Goal: Task Accomplishment & Management: Use online tool/utility

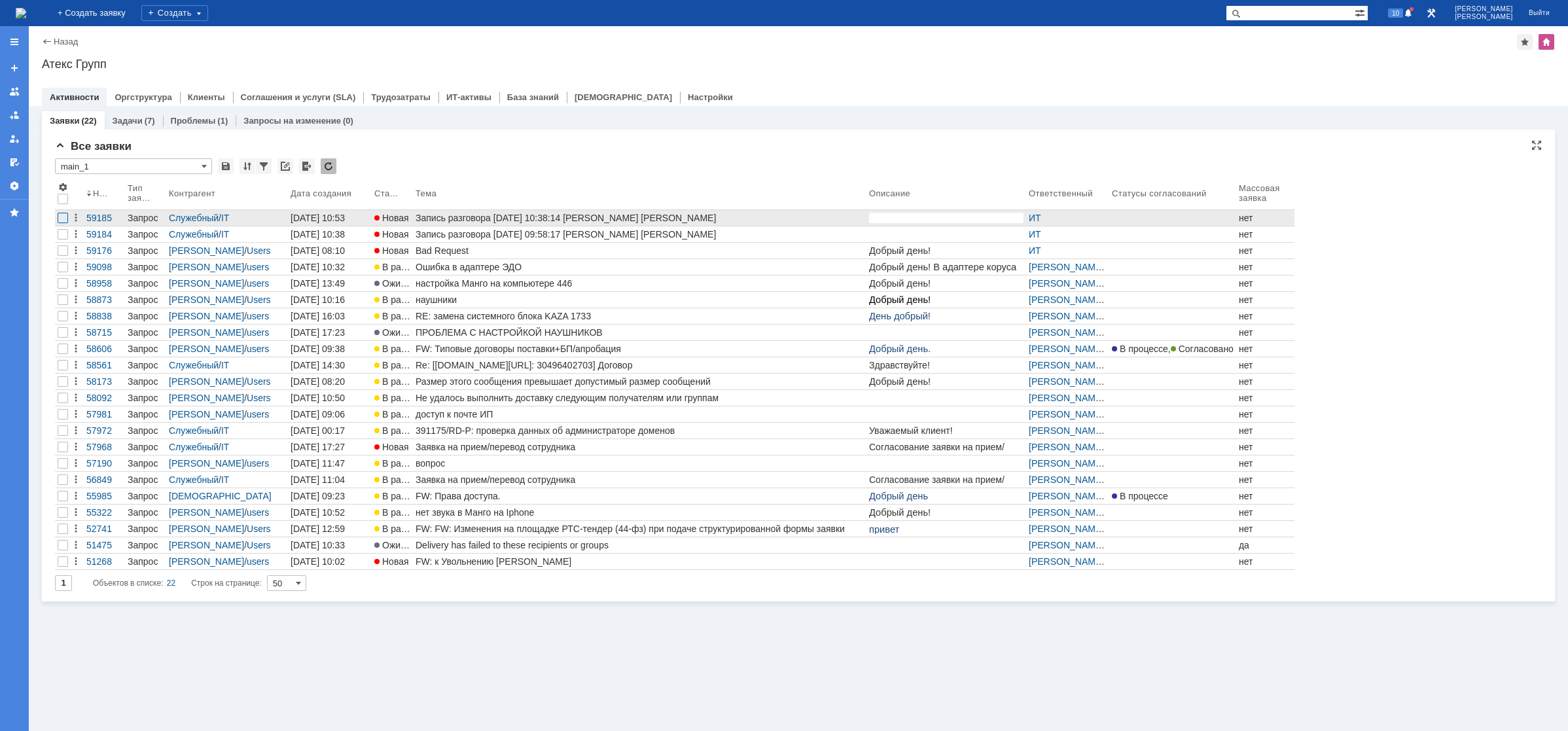
drag, startPoint x: 64, startPoint y: 220, endPoint x: 64, endPoint y: 226, distance: 6.0
click at [63, 220] on div at bounding box center [63, 218] width 10 height 10
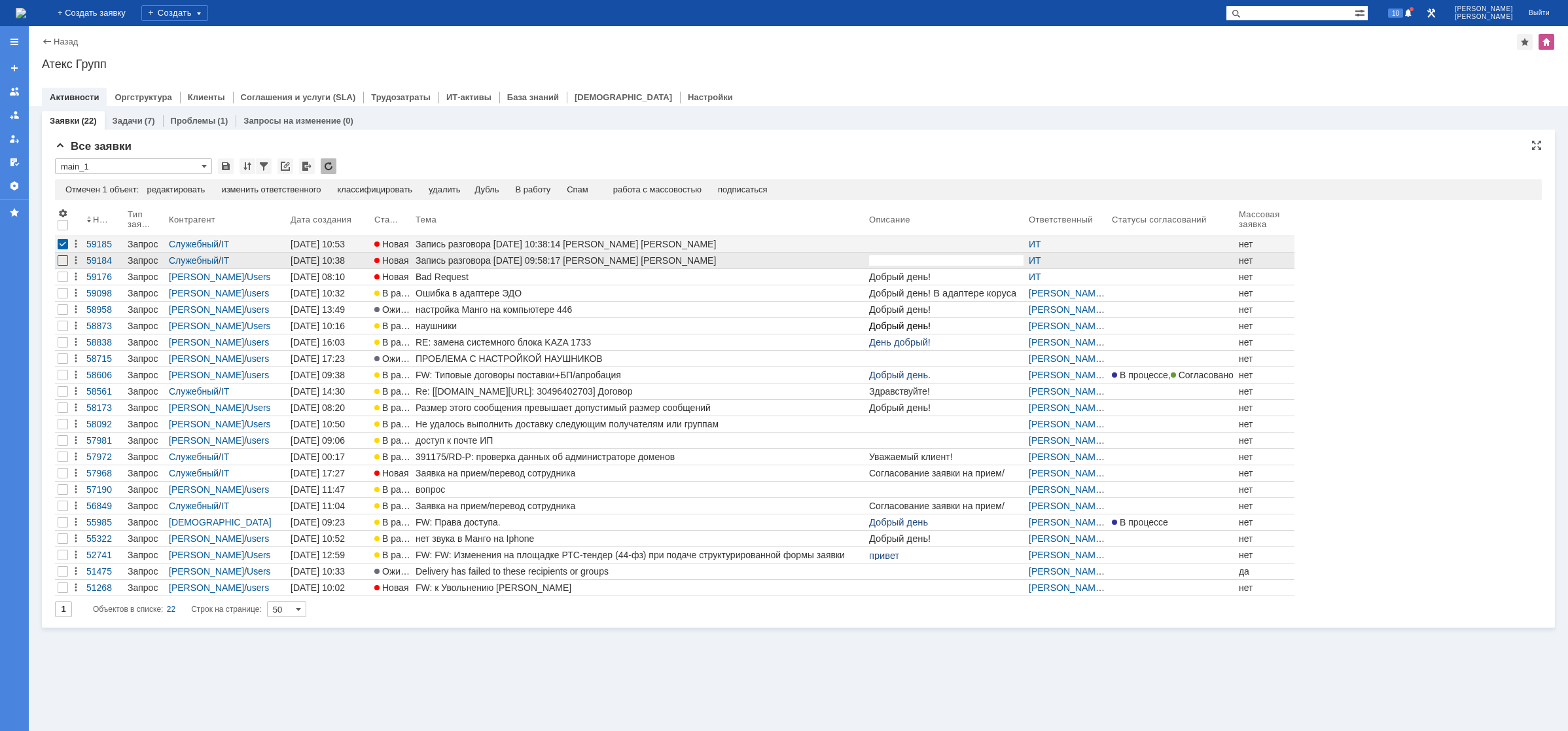
click at [61, 262] on div at bounding box center [63, 260] width 10 height 10
click at [557, 186] on div "Спам" at bounding box center [550, 190] width 22 height 10
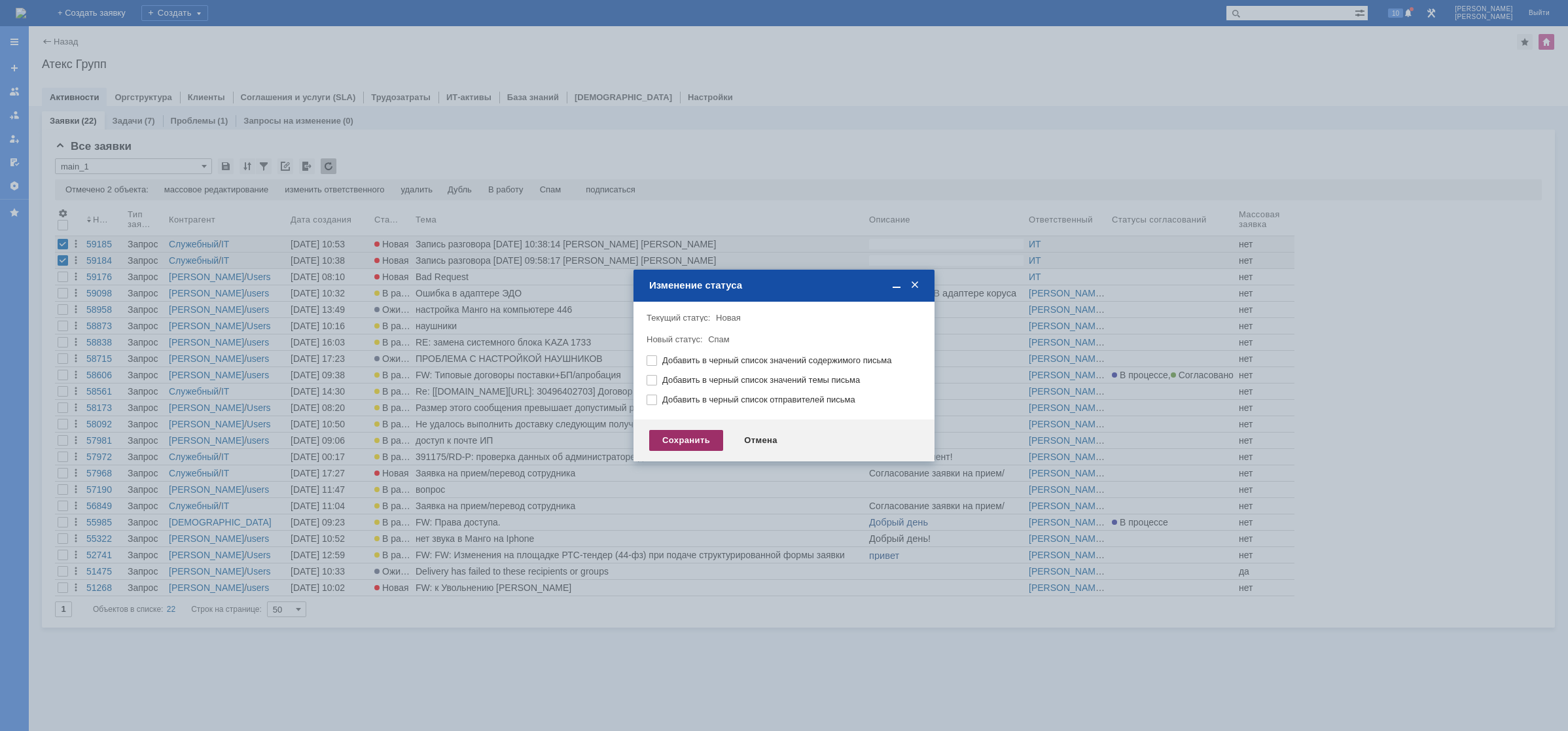
click at [697, 442] on div "Сохранить" at bounding box center [686, 441] width 74 height 21
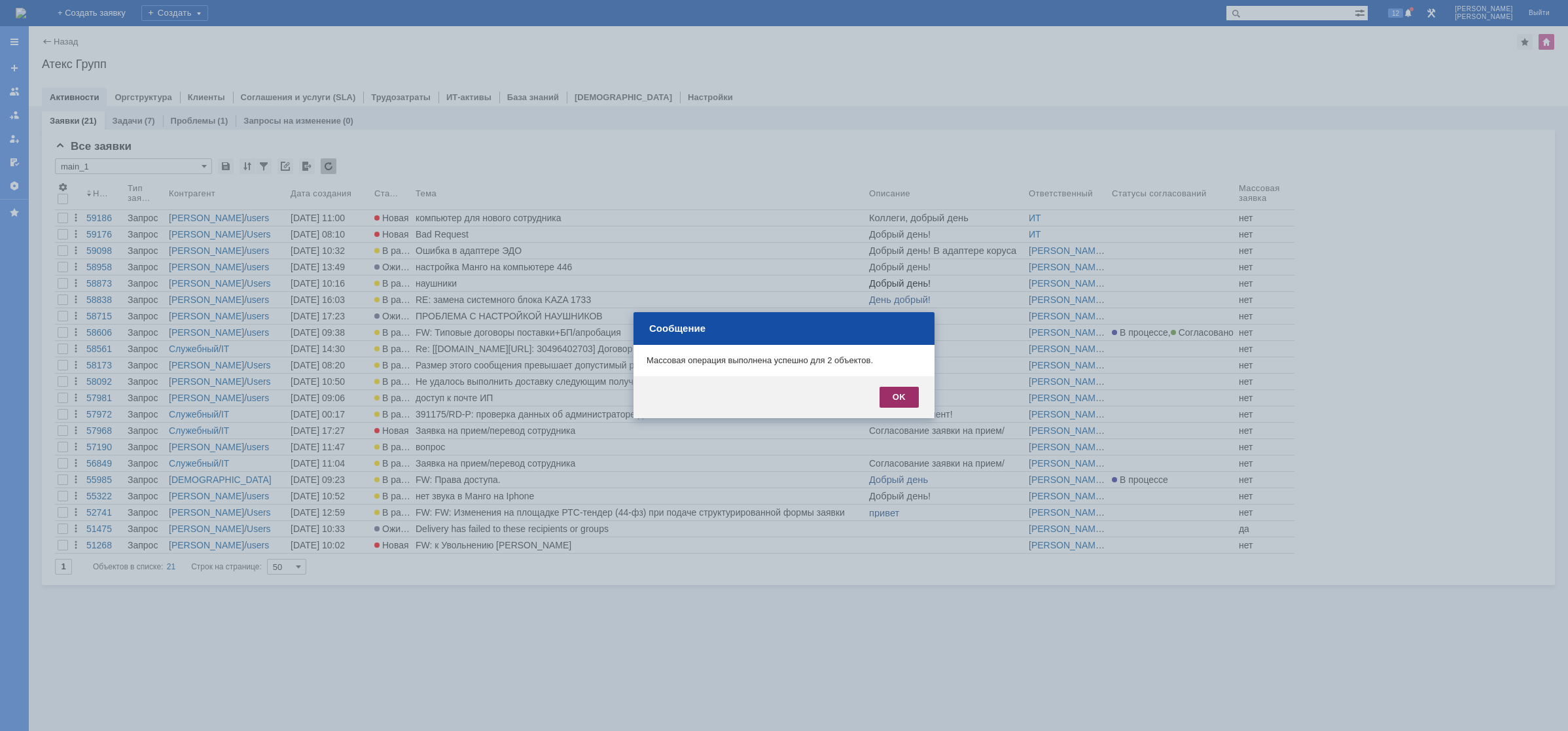
click at [895, 390] on div "OK" at bounding box center [899, 397] width 39 height 21
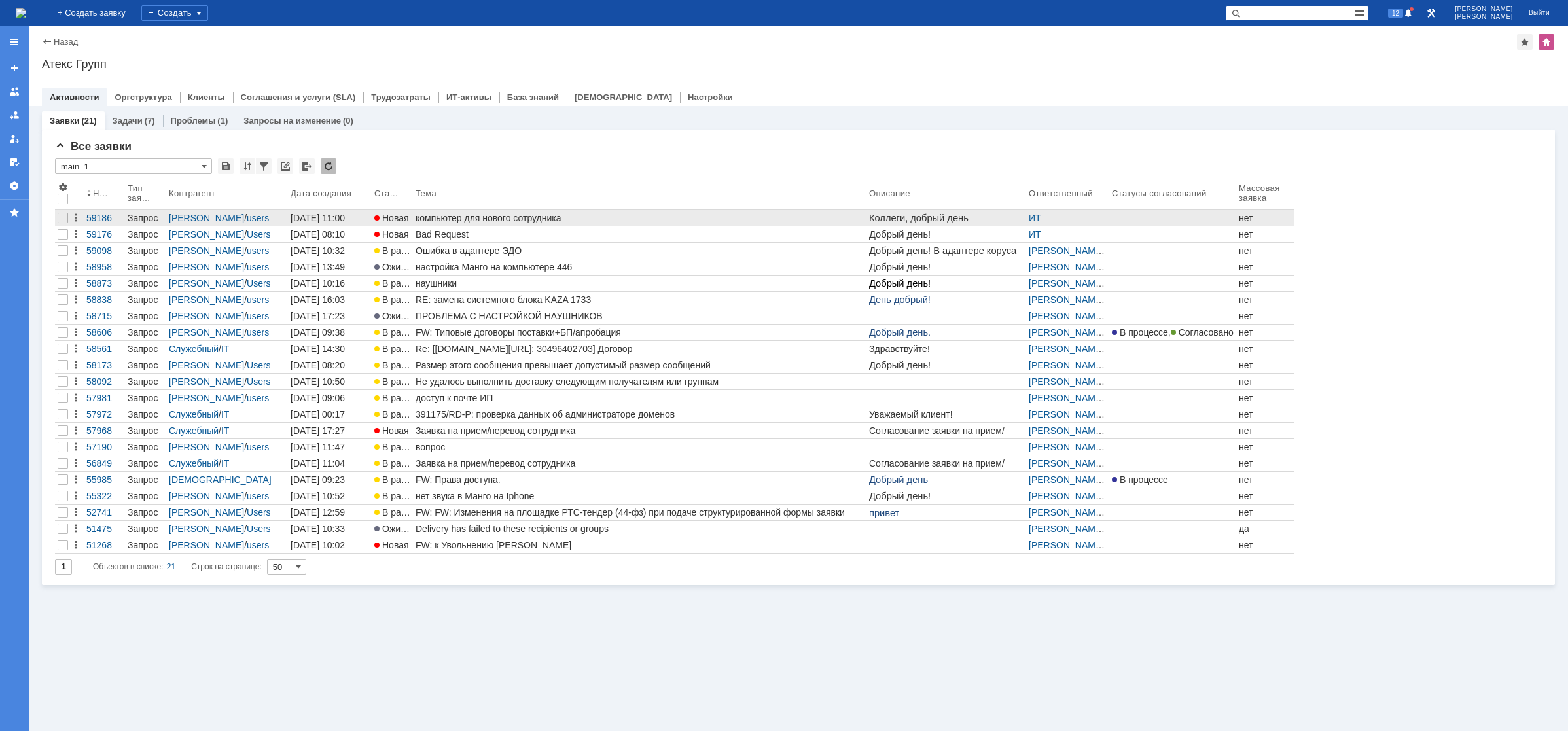
click at [521, 214] on div "компьютер для нового сотрудника" at bounding box center [639, 218] width 448 height 10
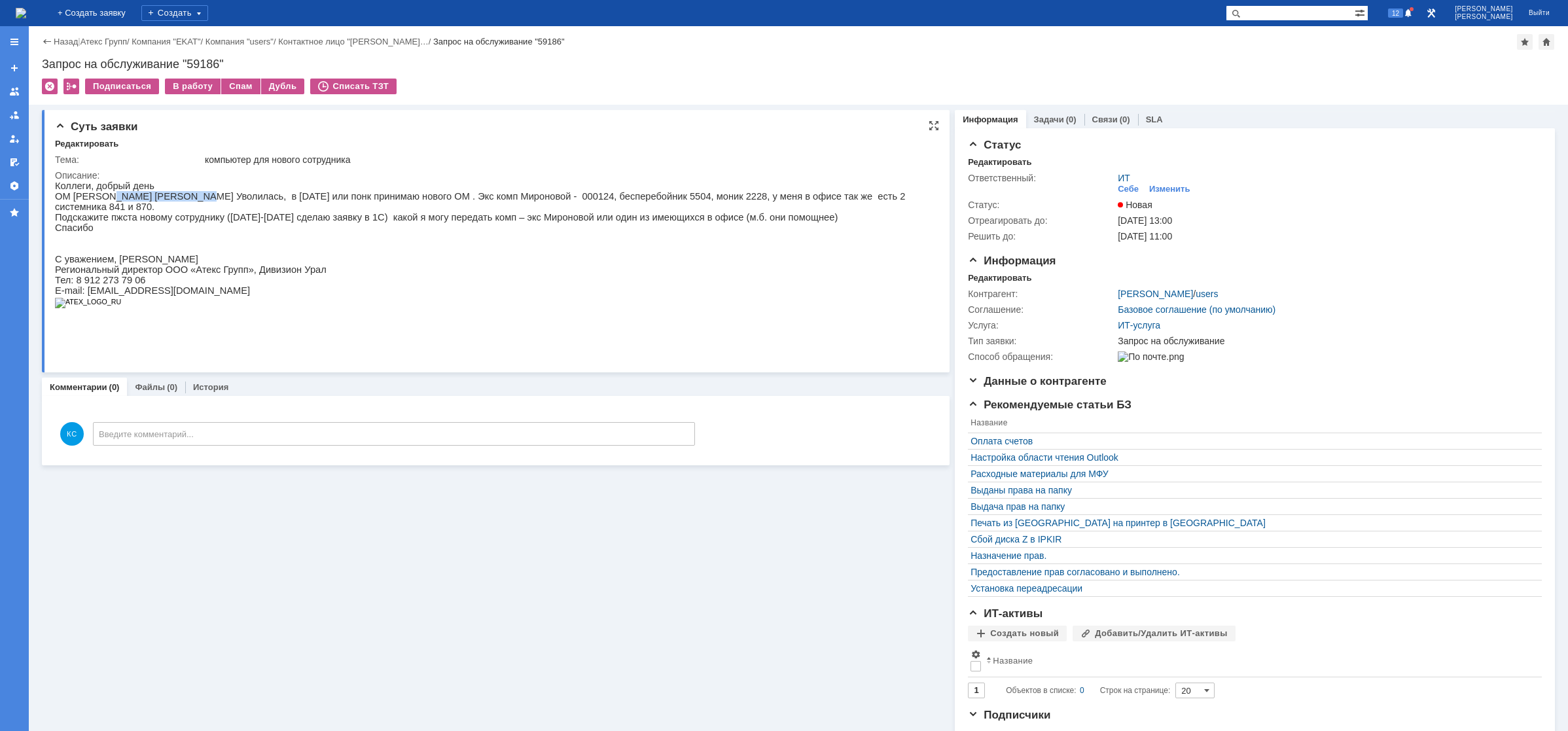
drag, startPoint x: 108, startPoint y: 201, endPoint x: 177, endPoint y: 201, distance: 69.0
click at [177, 201] on p "ОМ [PERSON_NAME] [PERSON_NAME] Уволилась, в [DATE] или понк принимаю нового ОМ …" at bounding box center [489, 202] width 869 height 21
drag, startPoint x: 223, startPoint y: 201, endPoint x: 283, endPoint y: 201, distance: 60.0
click at [278, 201] on p "ОМ [PERSON_NAME] [PERSON_NAME] Уволилась, в [DATE] или понк принимаю нового ОМ …" at bounding box center [489, 202] width 869 height 21
drag, startPoint x: 309, startPoint y: 198, endPoint x: 348, endPoint y: 199, distance: 39.0
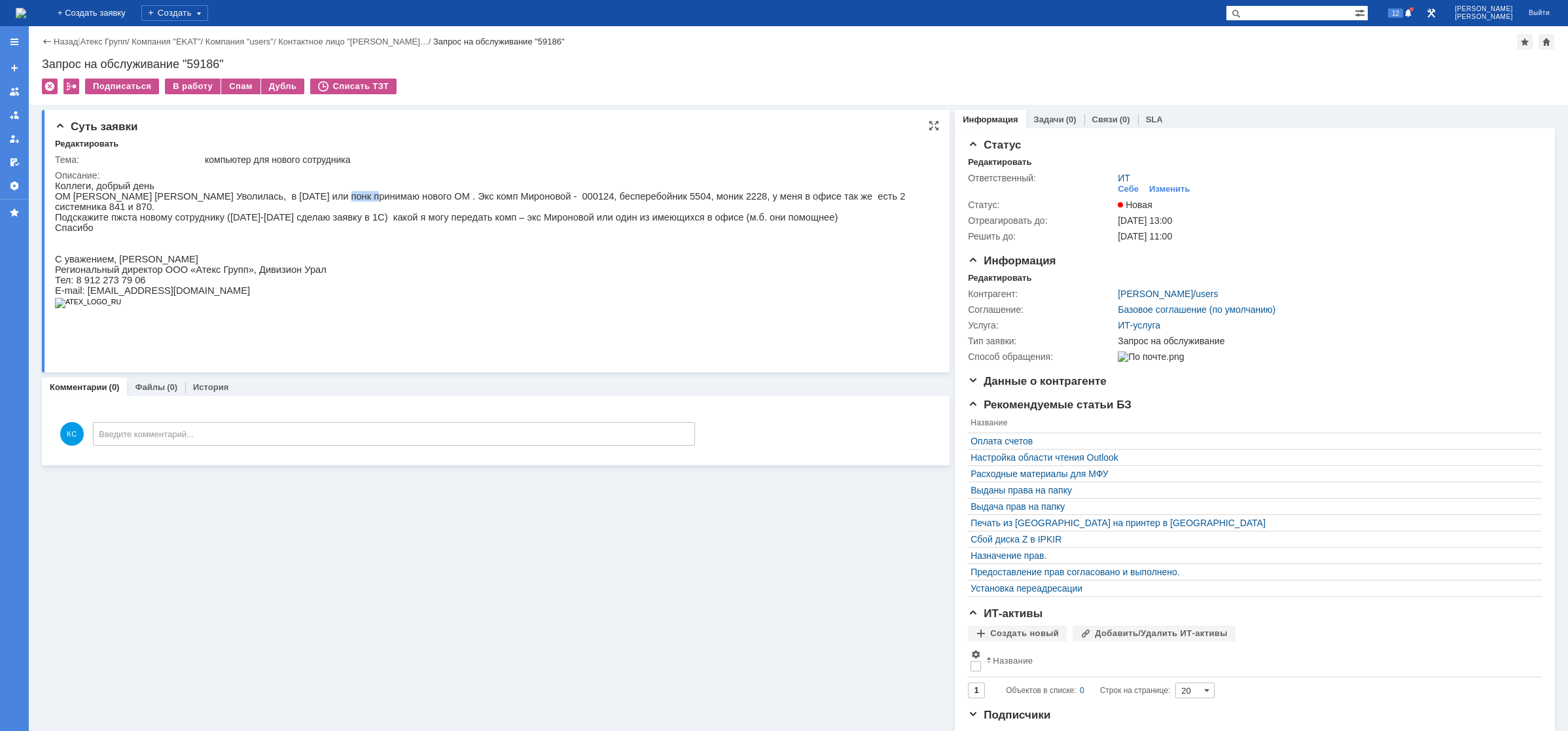
click at [337, 199] on p "ОМ [PERSON_NAME] [PERSON_NAME] Уволилась, в [DATE] или понк принимаю нового ОМ …" at bounding box center [489, 202] width 869 height 21
drag, startPoint x: 366, startPoint y: 199, endPoint x: 444, endPoint y: 199, distance: 78.0
click at [406, 200] on p "ОМ [PERSON_NAME] [PERSON_NAME] Уволилась, в [DATE] или понк принимаю нового ОМ …" at bounding box center [489, 202] width 869 height 21
click at [465, 198] on p "ОМ [PERSON_NAME] [PERSON_NAME] Уволилась, в [DATE] или понк принимаю нового ОМ …" at bounding box center [489, 202] width 869 height 21
drag, startPoint x: 493, startPoint y: 197, endPoint x: 556, endPoint y: 196, distance: 63.0
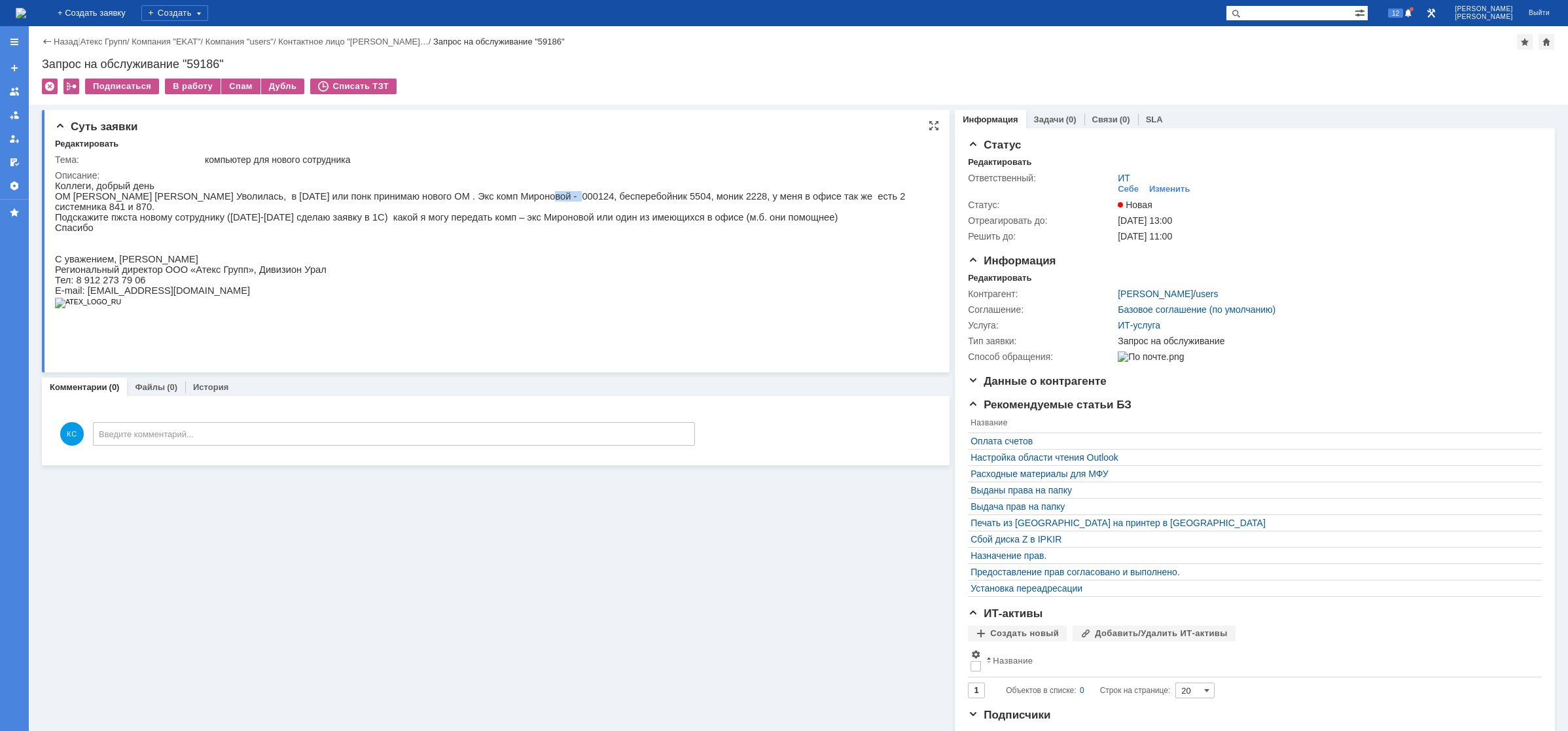
click at [533, 197] on p "ОМ [PERSON_NAME] [PERSON_NAME] Уволилась, в [DATE] или понк принимаю нового ОМ …" at bounding box center [489, 202] width 869 height 21
drag, startPoint x: 570, startPoint y: 196, endPoint x: 619, endPoint y: 197, distance: 49.0
click at [617, 197] on p "ОМ [PERSON_NAME] [PERSON_NAME] Уволилась, в [DATE] или понк принимаю нового ОМ …" at bounding box center [489, 202] width 869 height 21
drag, startPoint x: 661, startPoint y: 198, endPoint x: 703, endPoint y: 200, distance: 42.0
click at [684, 200] on p "ОМ [PERSON_NAME] [PERSON_NAME] Уволилась, в [DATE] или понк принимаю нового ОМ …" at bounding box center [489, 202] width 869 height 21
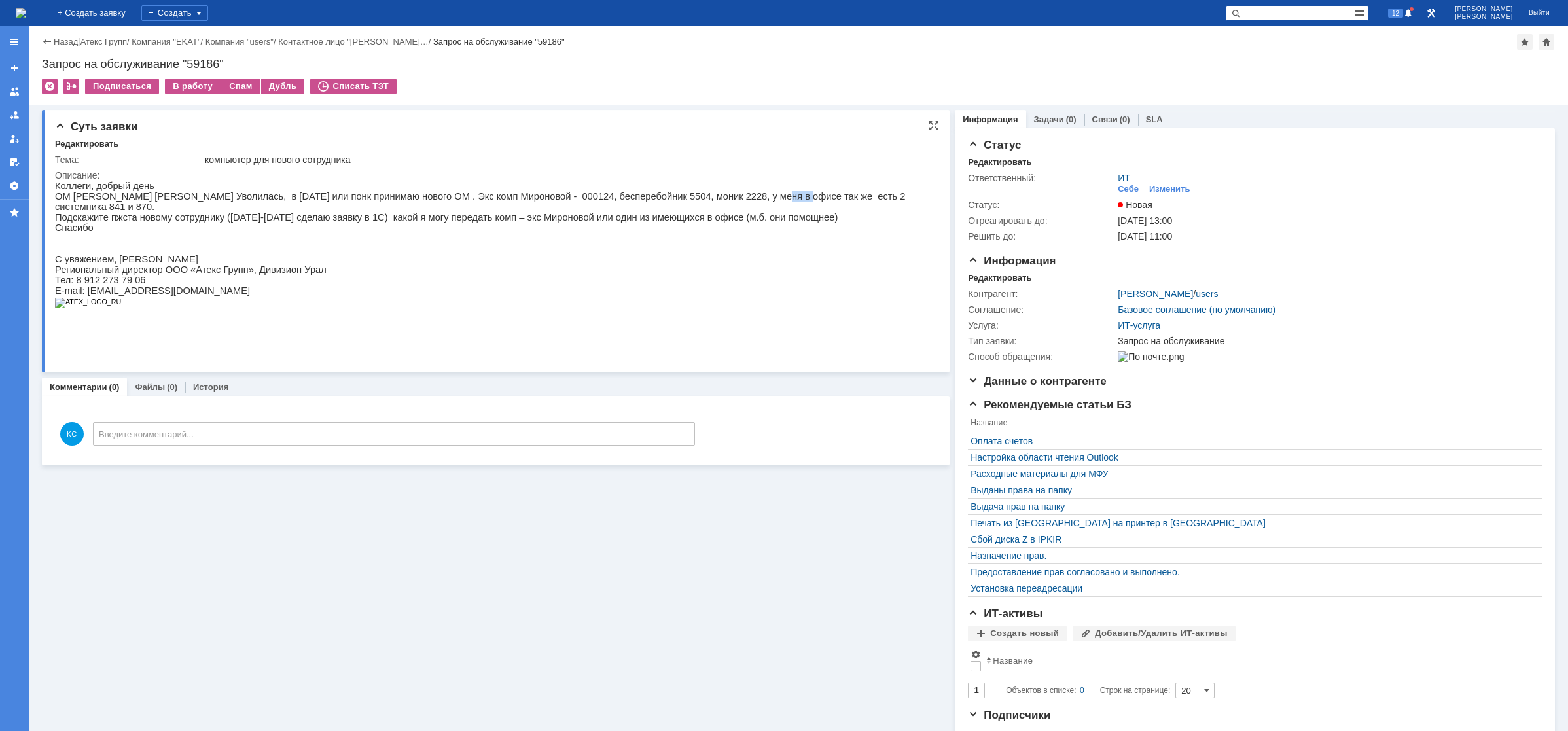
drag, startPoint x: 705, startPoint y: 200, endPoint x: 763, endPoint y: 200, distance: 58.0
click at [742, 200] on p "ОМ [PERSON_NAME] [PERSON_NAME] Уволилась, в [DATE] или понк принимаю нового ОМ …" at bounding box center [489, 202] width 869 height 21
drag, startPoint x: 763, startPoint y: 200, endPoint x: 797, endPoint y: 201, distance: 34.0
click at [787, 200] on p "ОМ [PERSON_NAME] [PERSON_NAME] Уволилась, в [DATE] или понк принимаю нового ОМ …" at bounding box center [489, 202] width 869 height 21
drag, startPoint x: 131, startPoint y: 214, endPoint x: 188, endPoint y: 213, distance: 57.0
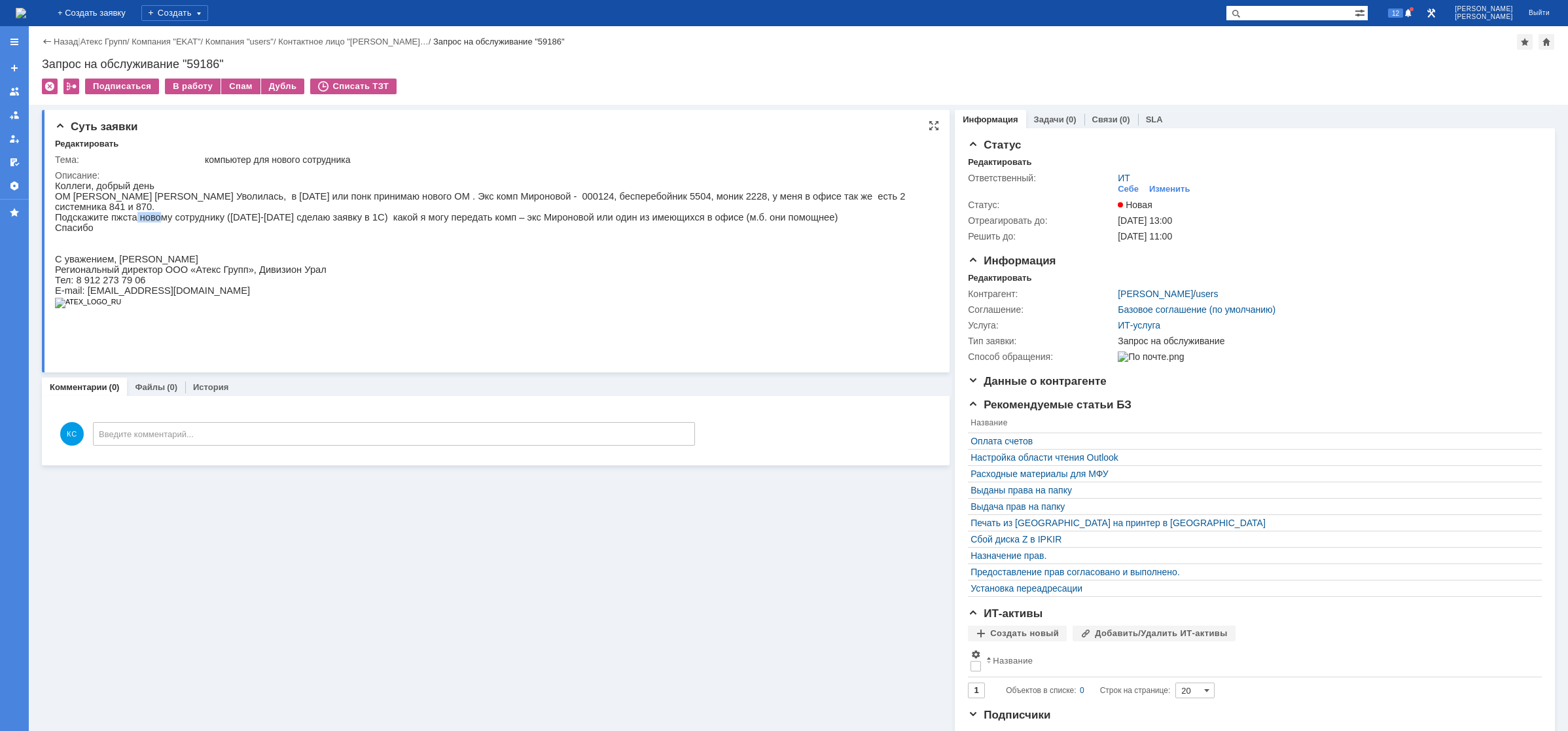
click at [173, 213] on p "Подскажите пжста новому сотруднику ([DATE]-[DATE] сделаю заявку в 1С) какой я м…" at bounding box center [489, 217] width 869 height 10
drag, startPoint x: 228, startPoint y: 211, endPoint x: 261, endPoint y: 211, distance: 33.0
click at [261, 212] on p "Подскажите пжста новому сотруднику ([DATE]-[DATE] сделаю заявку в 1С) какой я м…" at bounding box center [489, 217] width 869 height 10
drag, startPoint x: 300, startPoint y: 212, endPoint x: 351, endPoint y: 212, distance: 51.0
click at [342, 212] on p "Подскажите пжста новому сотруднику ([DATE]-[DATE] сделаю заявку в 1С) какой я м…" at bounding box center [489, 217] width 869 height 10
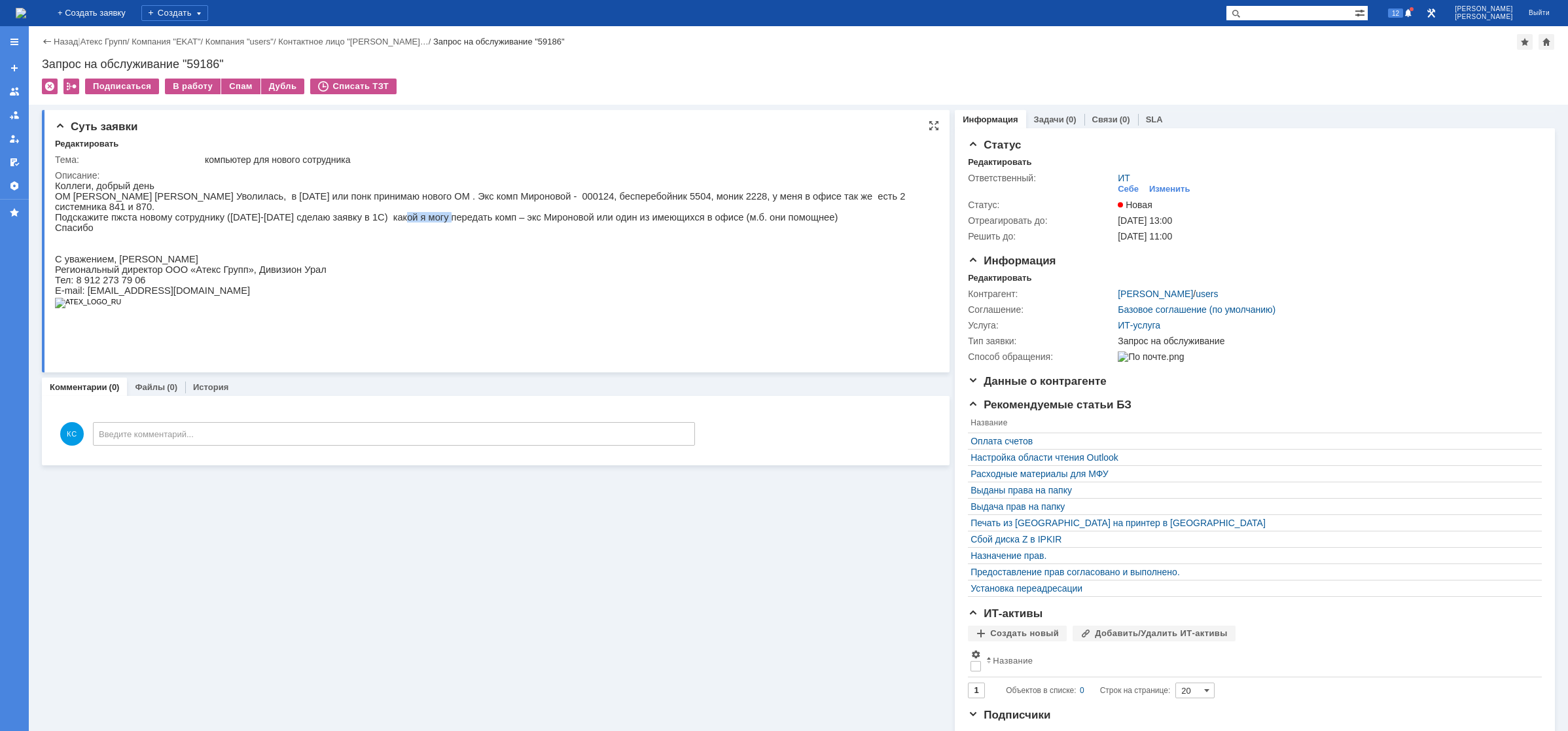
drag, startPoint x: 372, startPoint y: 214, endPoint x: 420, endPoint y: 210, distance: 48.2
click at [417, 212] on p "Подскажите пжста новому сотруднику ([DATE]-[DATE] сделаю заявку в 1С) какой я м…" at bounding box center [489, 217] width 869 height 10
drag, startPoint x: 441, startPoint y: 210, endPoint x: 476, endPoint y: 209, distance: 35.0
click at [475, 212] on p "Подскажите пжста новому сотруднику ([DATE]-[DATE] сделаю заявку в 1С) какой я м…" at bounding box center [489, 217] width 869 height 10
drag, startPoint x: 513, startPoint y: 209, endPoint x: 590, endPoint y: 209, distance: 77.0
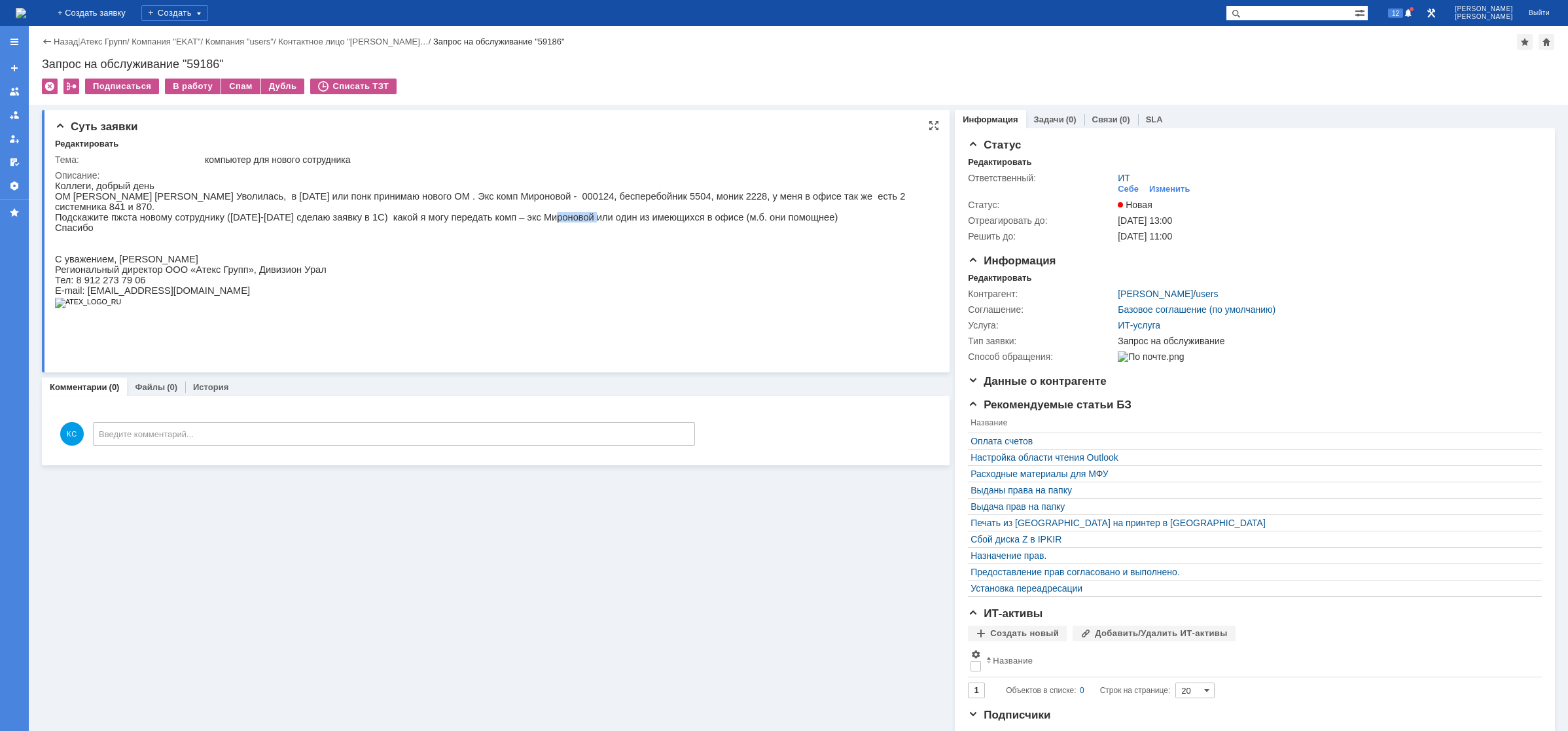
click at [579, 212] on p "Подскажите пжста новому сотруднику ([DATE]-[DATE] сделаю заявку в 1С) какой я м…" at bounding box center [489, 217] width 869 height 10
click at [653, 212] on p "Подскажите пжста новому сотруднику ([DATE]-[DATE] сделаю заявку в 1С) какой я м…" at bounding box center [489, 217] width 869 height 10
click at [26, 16] on img at bounding box center [21, 13] width 10 height 10
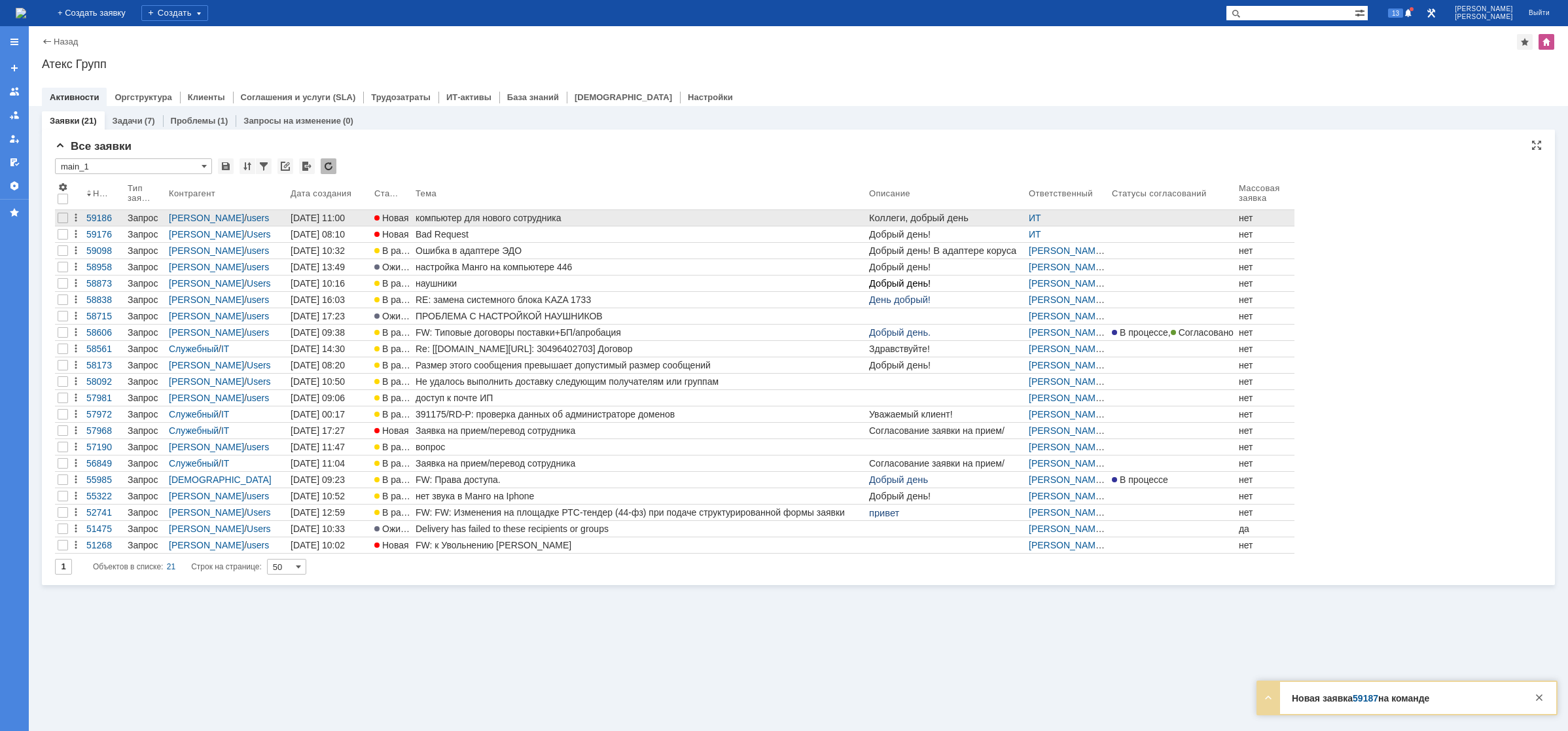
click at [438, 215] on div "компьютер для нового сотрудника" at bounding box center [639, 218] width 448 height 10
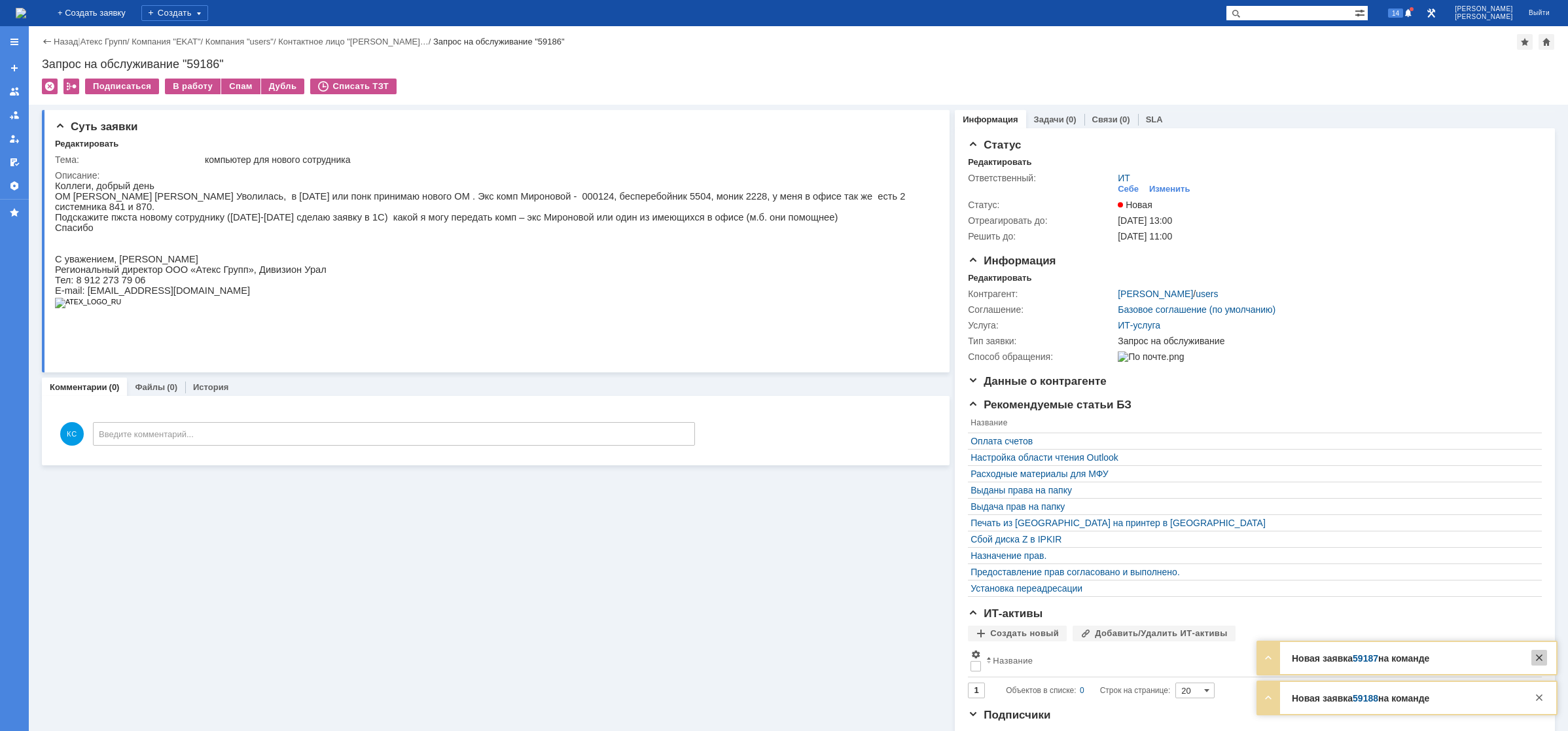
click at [1538, 656] on div at bounding box center [1538, 658] width 16 height 16
click at [1536, 698] on div at bounding box center [1538, 698] width 16 height 16
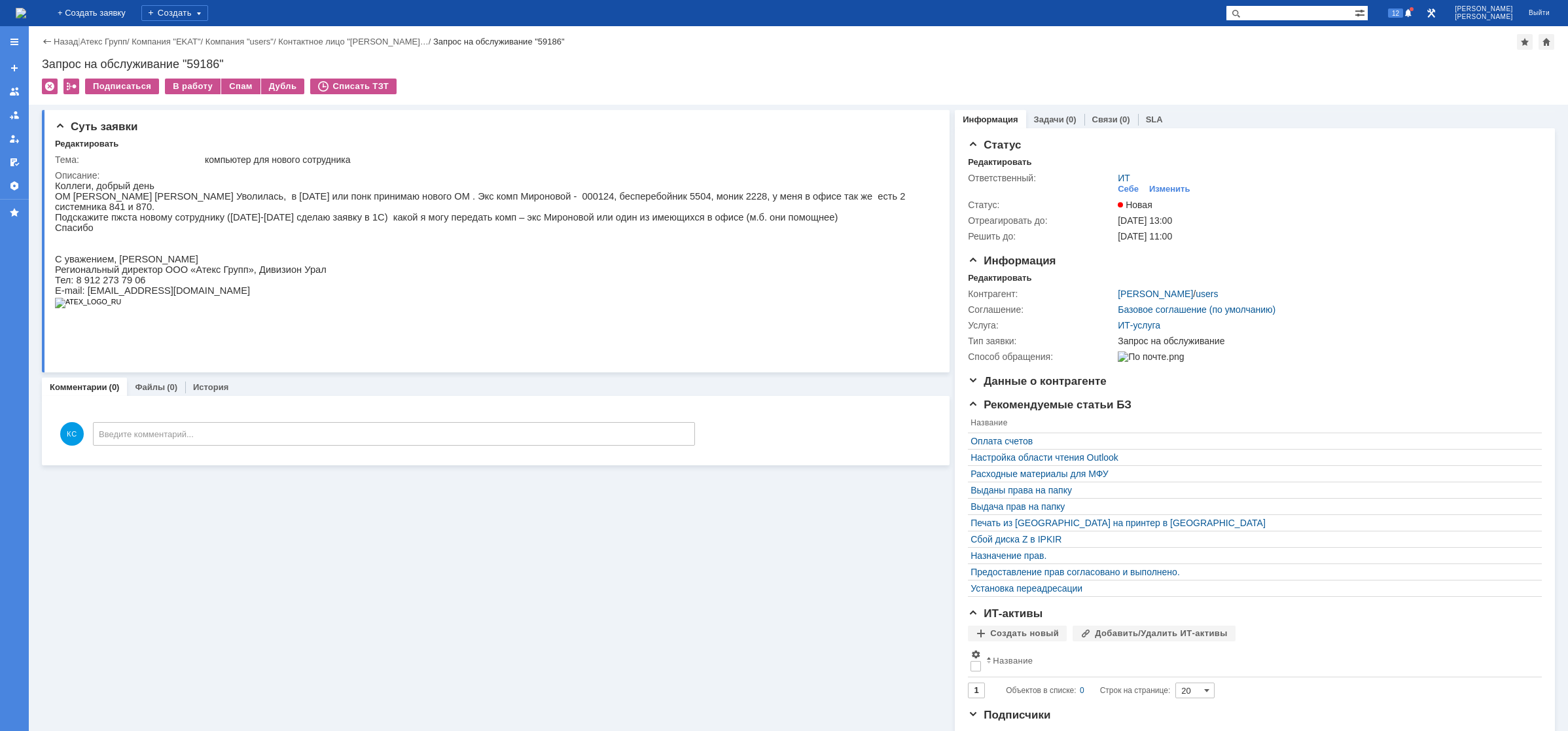
click at [26, 18] on img at bounding box center [21, 13] width 10 height 10
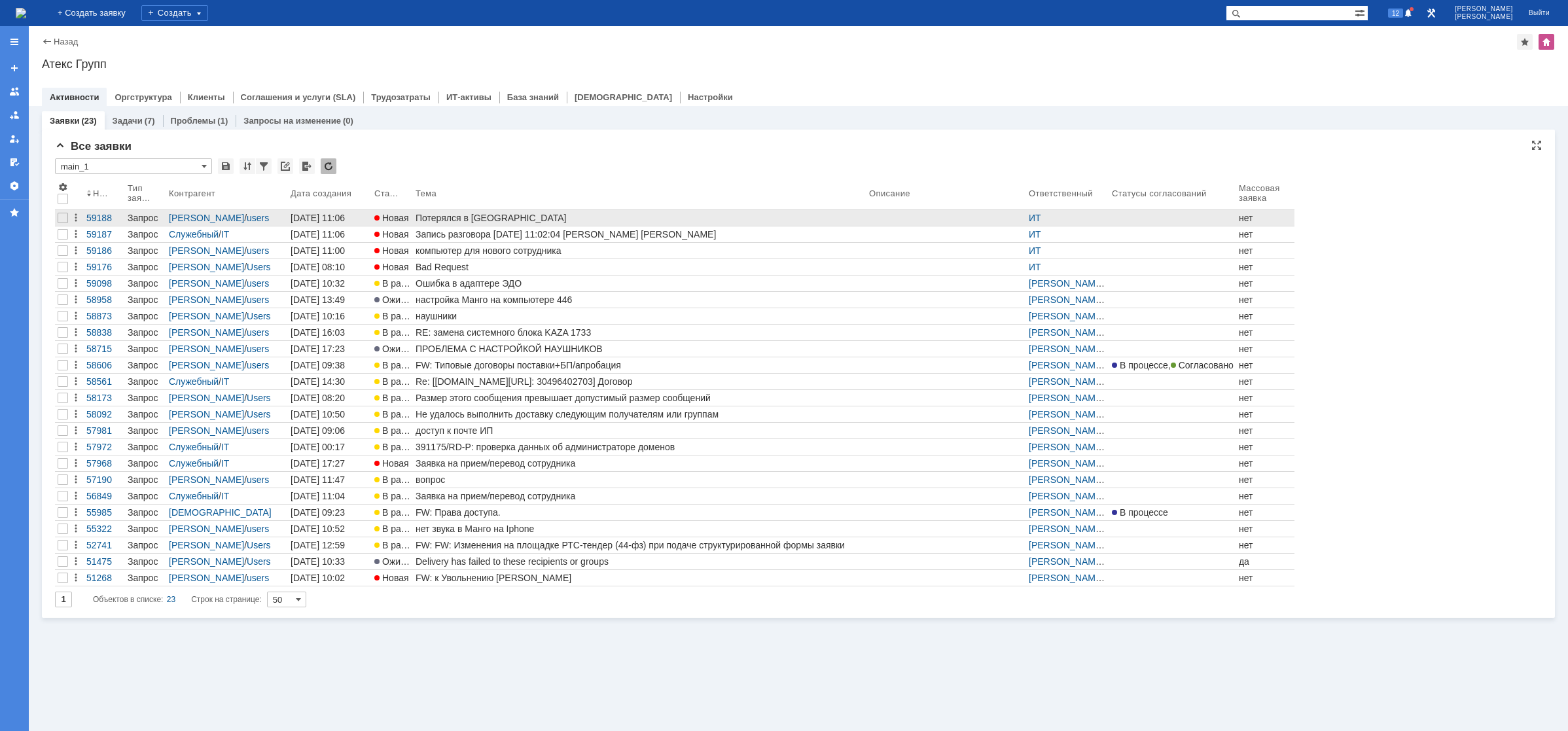
click at [458, 221] on div "Потерялся в [GEOGRAPHIC_DATA]" at bounding box center [639, 218] width 448 height 10
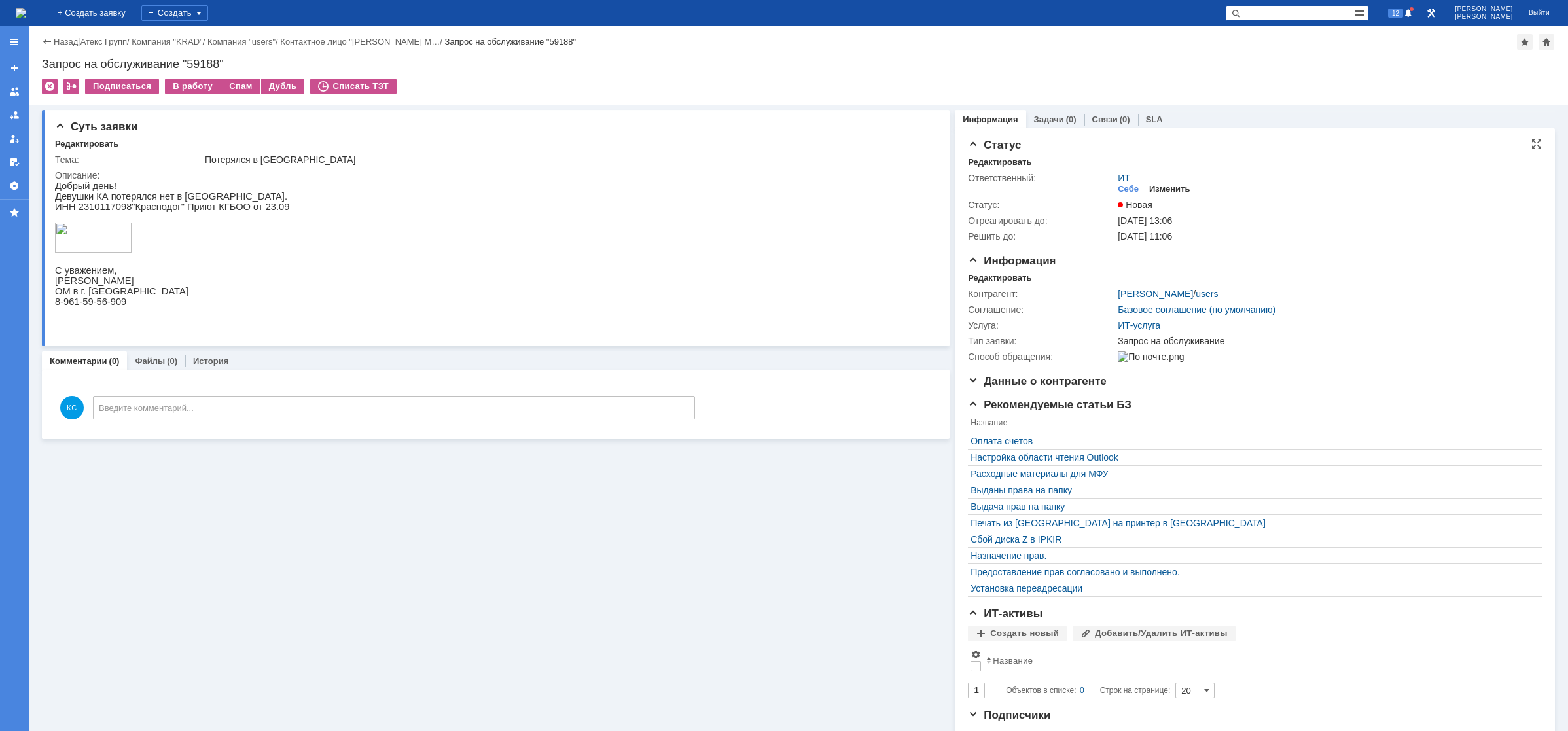
click at [1165, 187] on div "Изменить" at bounding box center [1170, 189] width 42 height 10
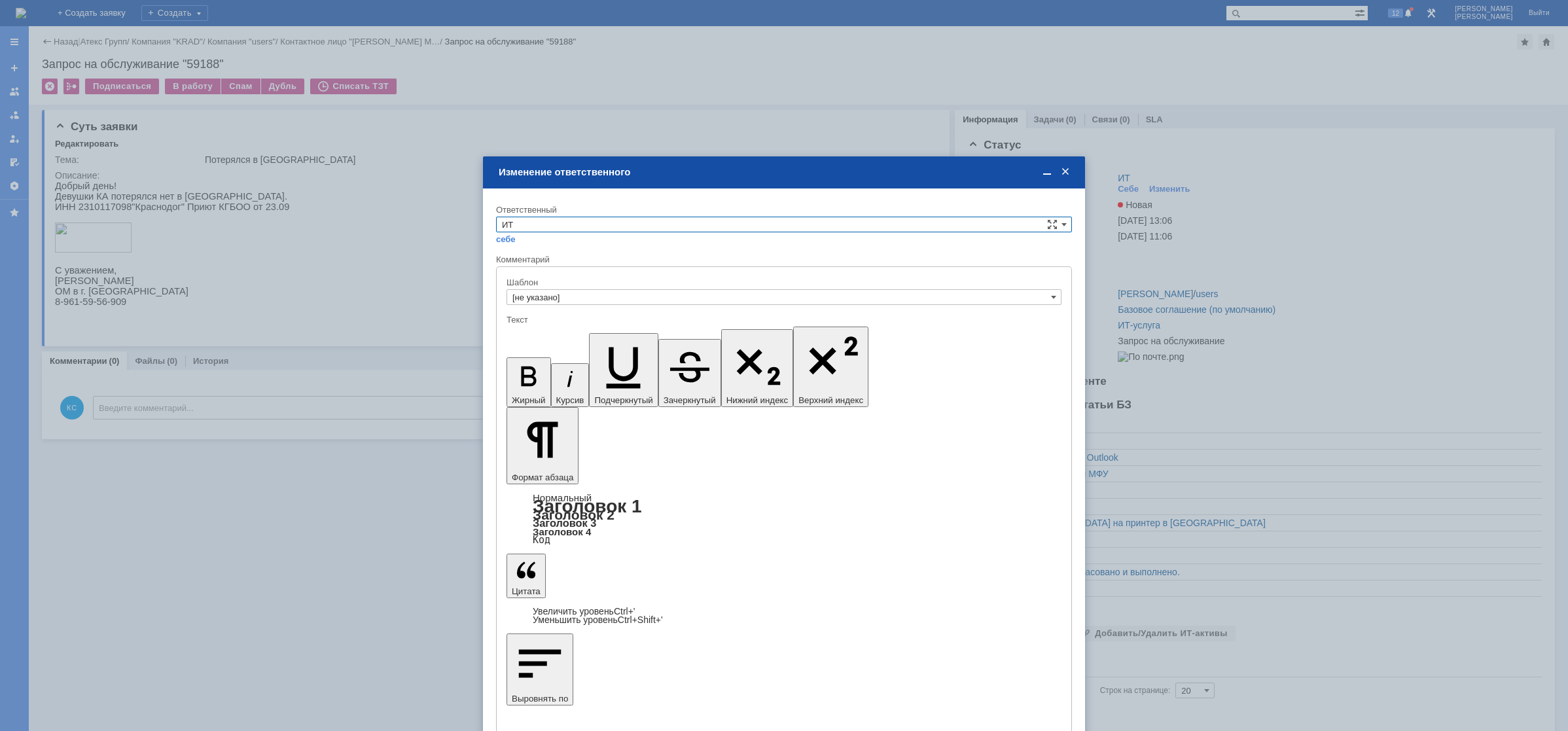
click at [538, 220] on input "ИТ" at bounding box center [784, 224] width 576 height 16
click at [530, 331] on span "АСУ" at bounding box center [784, 333] width 564 height 10
type input "АСУ"
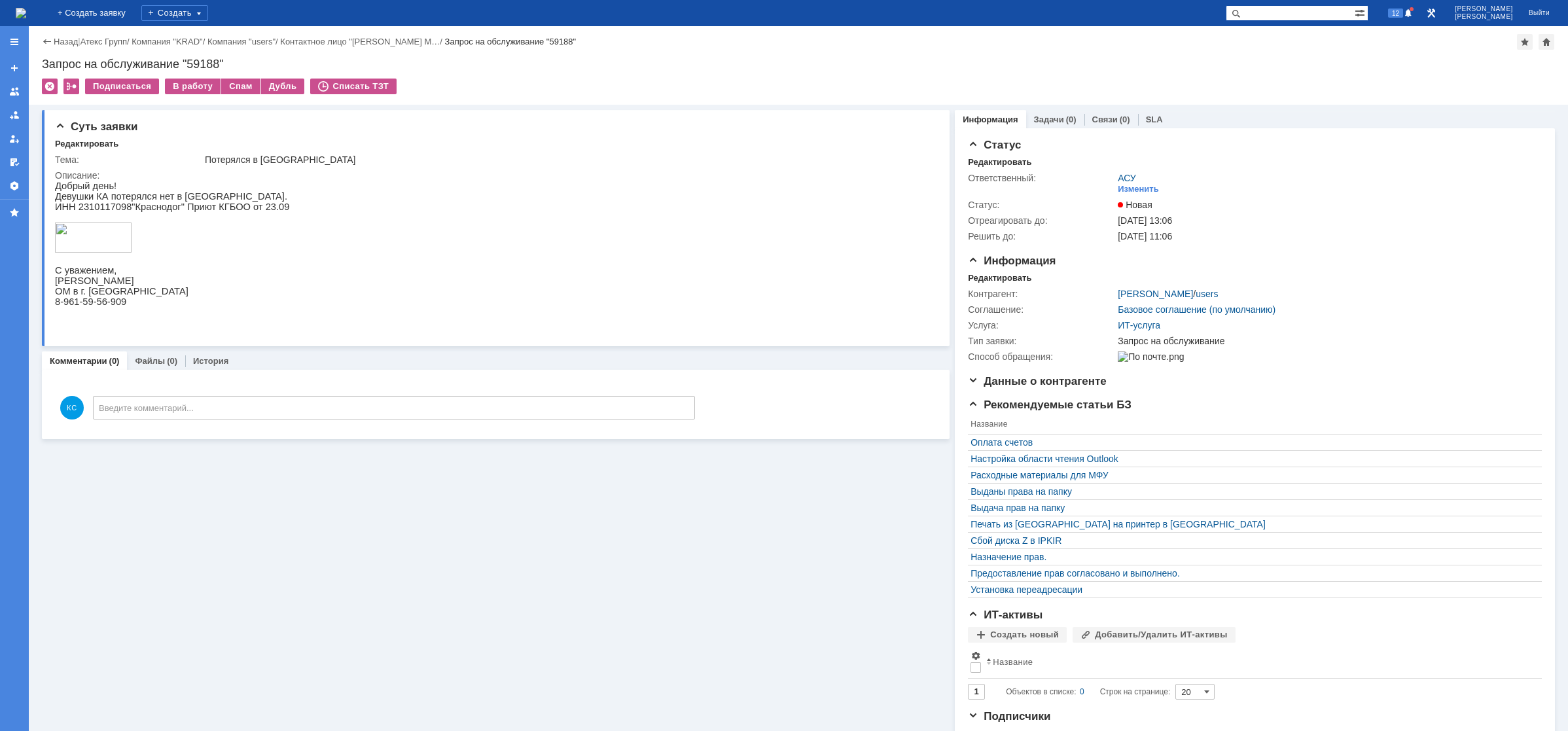
click at [26, 17] on img at bounding box center [21, 13] width 10 height 10
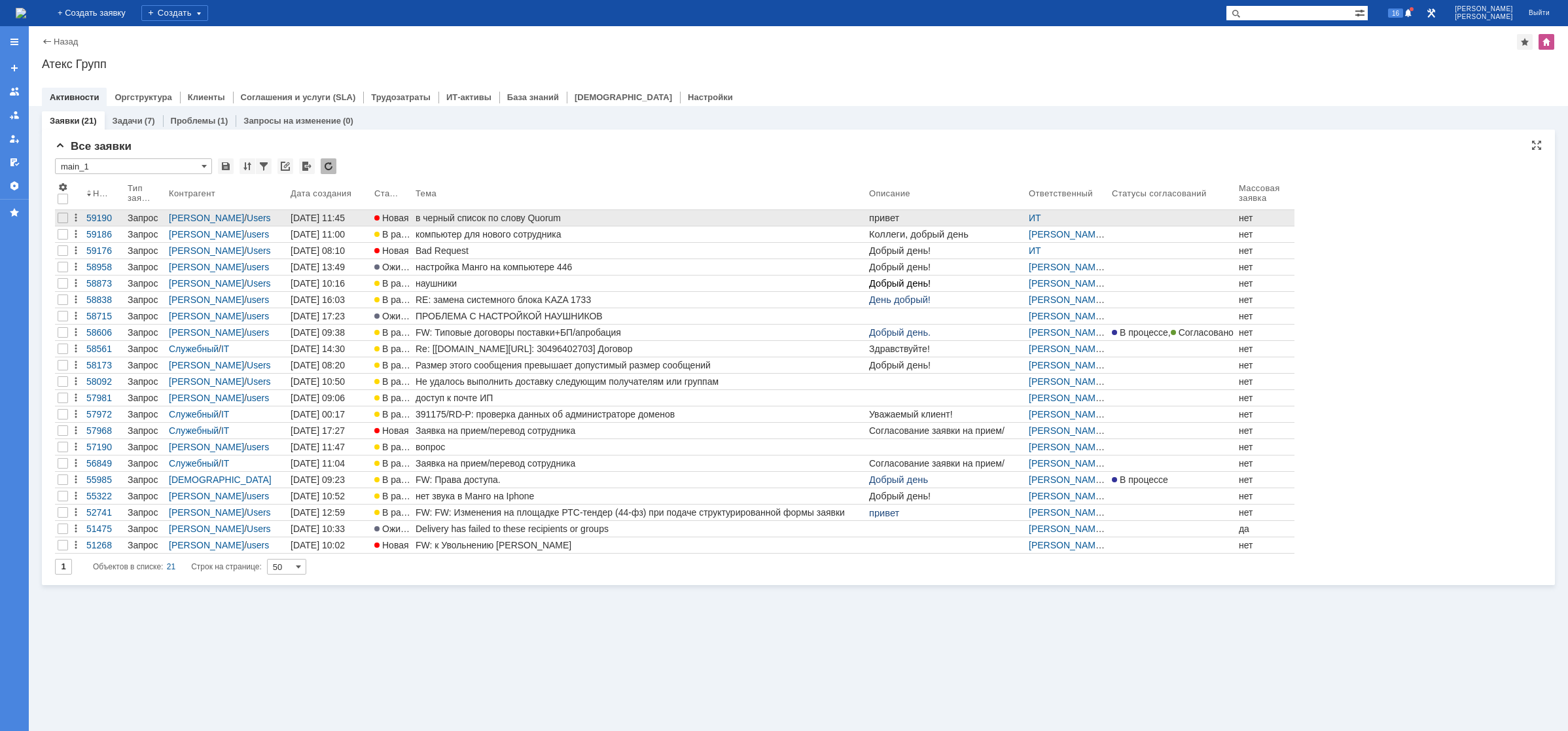
click at [464, 217] on div "в черный список по слову Quorum" at bounding box center [639, 218] width 448 height 10
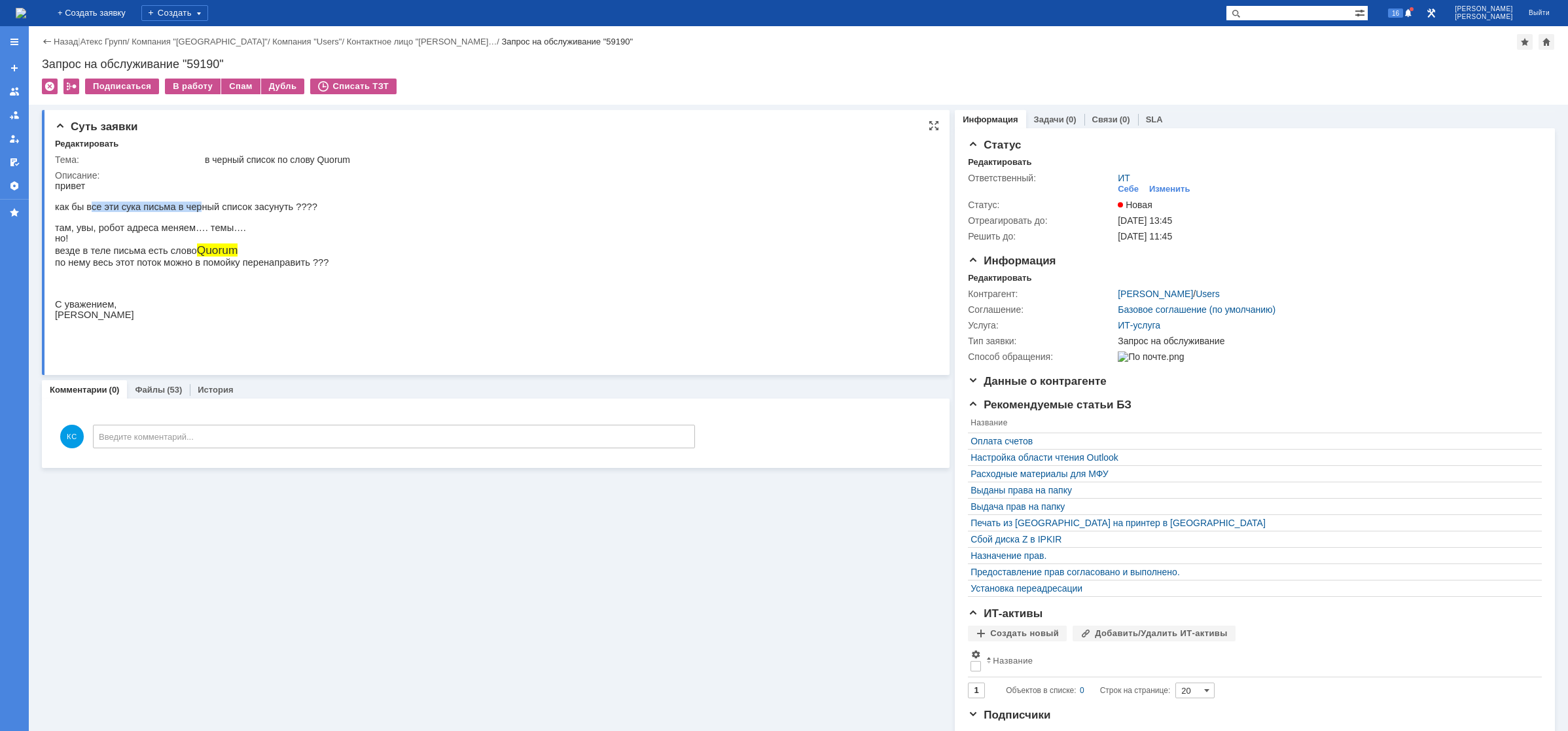
drag, startPoint x: 89, startPoint y: 211, endPoint x: 188, endPoint y: 212, distance: 99.0
click at [188, 212] on p "как бы все эти сука письма в черный список засунуть ????" at bounding box center [191, 207] width 274 height 10
drag, startPoint x: 202, startPoint y: 211, endPoint x: 285, endPoint y: 211, distance: 83.0
click at [285, 211] on p "как бы все эти сука письма в черный список засунуть ????" at bounding box center [191, 207] width 274 height 10
drag, startPoint x: 96, startPoint y: 232, endPoint x: 147, endPoint y: 232, distance: 51.0
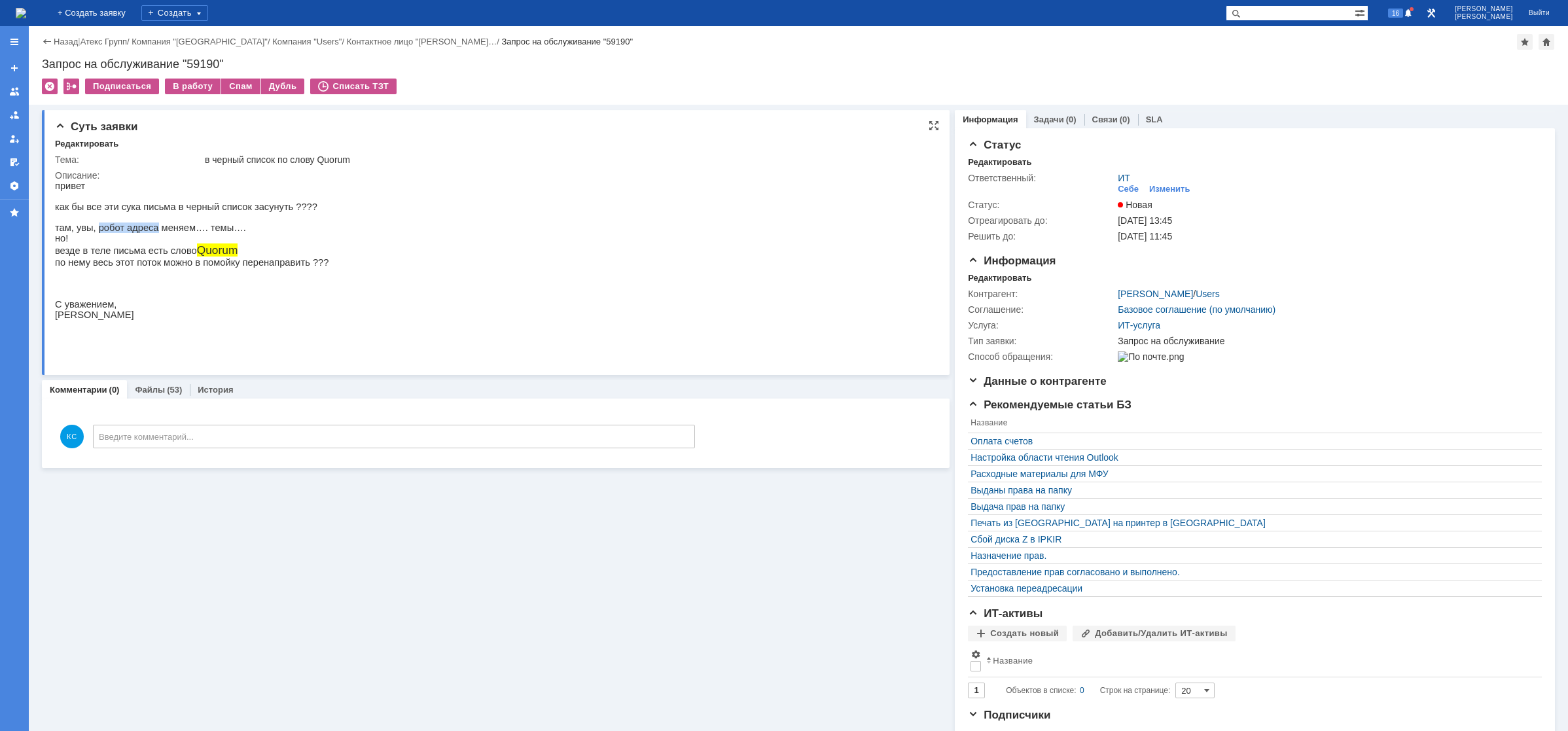
click at [147, 232] on p "там, увы, робот адреса меняем…. темы…." at bounding box center [191, 228] width 274 height 10
drag, startPoint x: 165, startPoint y: 232, endPoint x: 191, endPoint y: 235, distance: 26.2
click at [191, 233] on p "там, увы, робот адреса меняем…. темы…." at bounding box center [191, 228] width 274 height 10
drag, startPoint x: 88, startPoint y: 255, endPoint x: 147, endPoint y: 257, distance: 59.0
click at [147, 257] on p "везде в теле письма есть слово Quorum" at bounding box center [191, 250] width 274 height 14
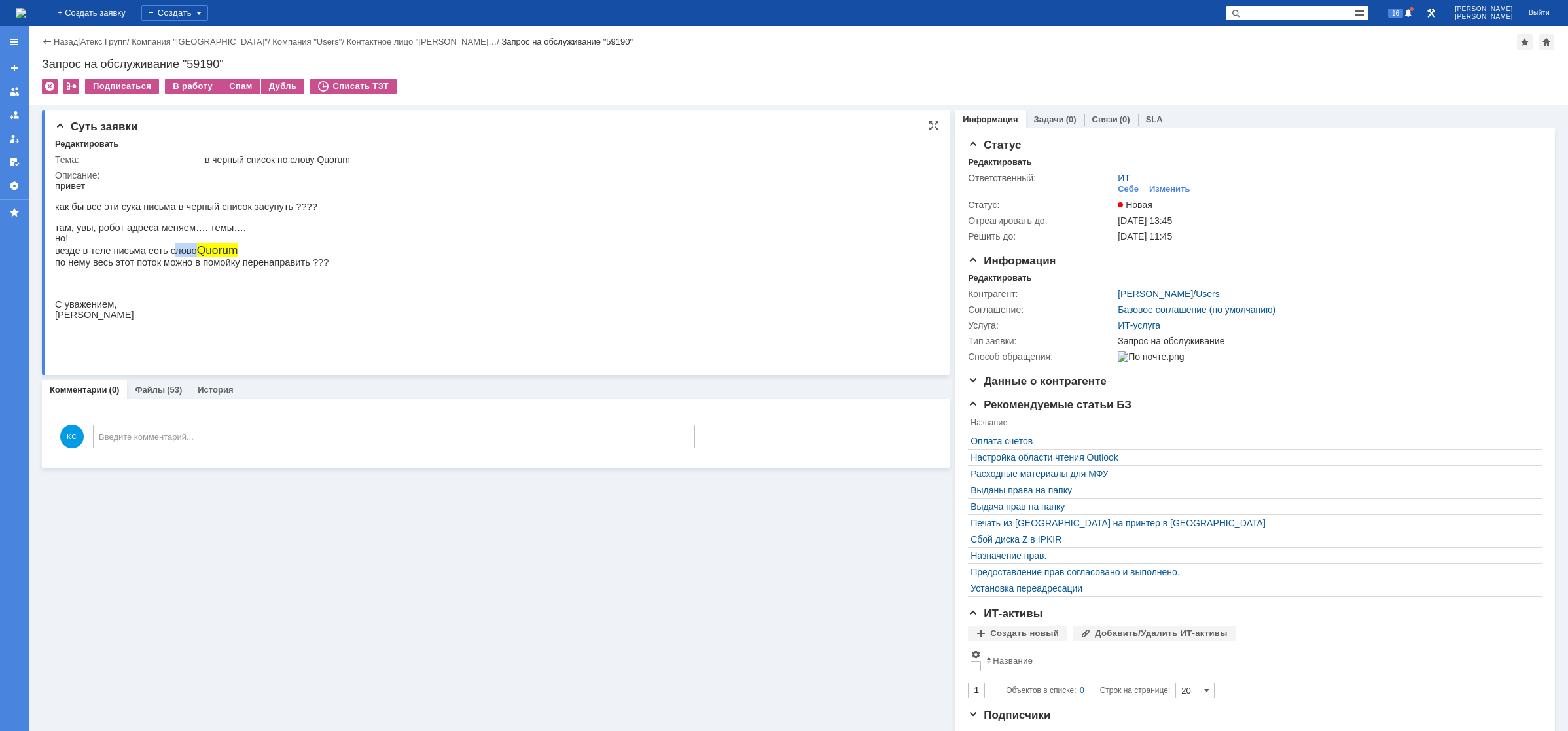
drag, startPoint x: 176, startPoint y: 261, endPoint x: 195, endPoint y: 260, distance: 19.0
click at [192, 258] on p "везде в теле письма есть слово Quorum" at bounding box center [191, 250] width 274 height 14
drag, startPoint x: 136, startPoint y: 271, endPoint x: 173, endPoint y: 271, distance: 37.0
click at [166, 268] on p "по нему весь этот поток можно в помойку перенаправить ???" at bounding box center [191, 263] width 274 height 10
drag, startPoint x: 214, startPoint y: 268, endPoint x: 237, endPoint y: 268, distance: 23.0
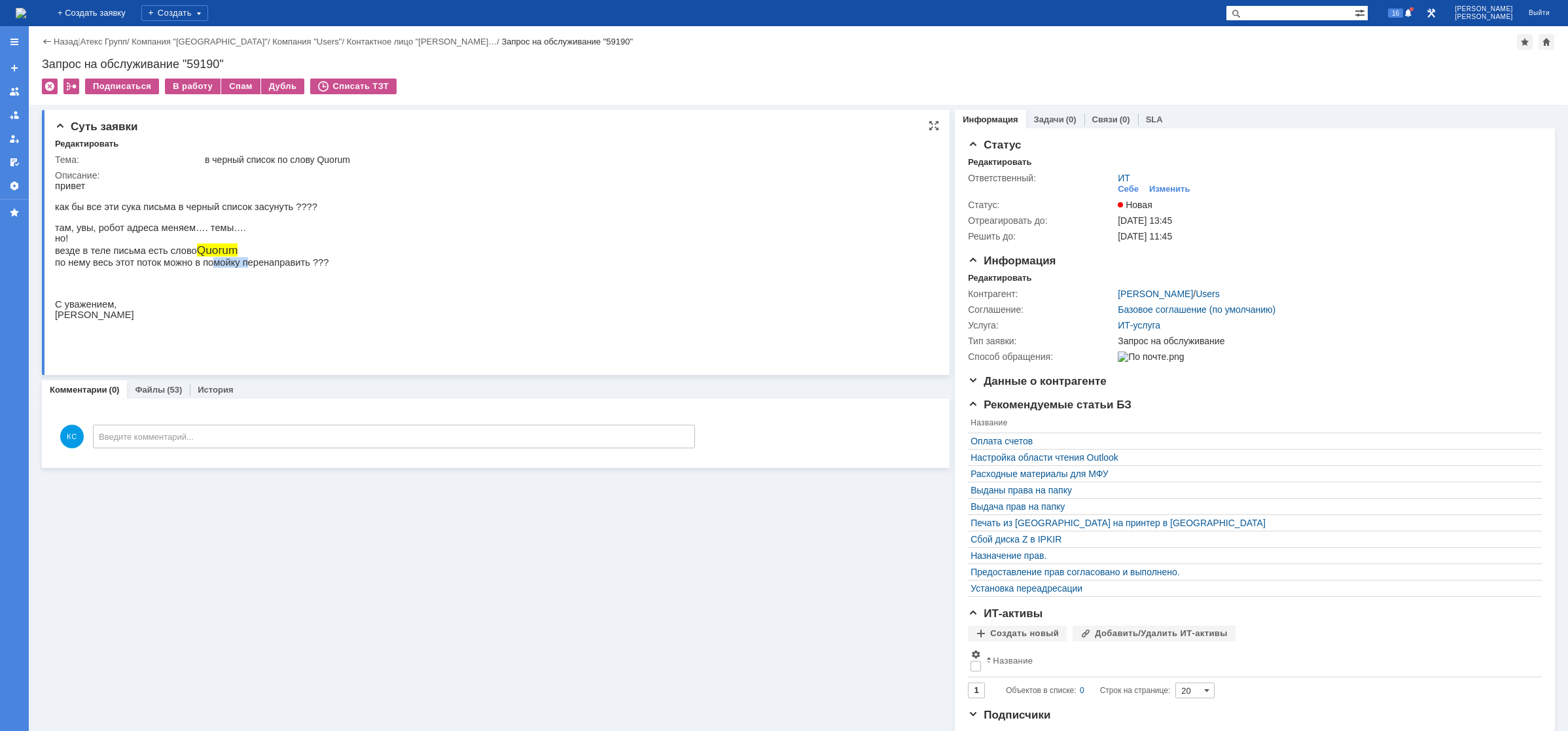
click at [235, 268] on p "по нему весь этот поток можно в помойку перенаправить ???" at bounding box center [191, 263] width 274 height 10
drag, startPoint x: 258, startPoint y: 269, endPoint x: 280, endPoint y: 275, distance: 22.8
click at [266, 268] on p "по нему весь этот поток можно в помойку перенаправить ???" at bounding box center [191, 263] width 274 height 10
drag, startPoint x: 134, startPoint y: 273, endPoint x: 159, endPoint y: 281, distance: 26.2
click at [151, 268] on p "по нему весь этот поток можно в помойку перенаправить ???" at bounding box center [191, 263] width 274 height 10
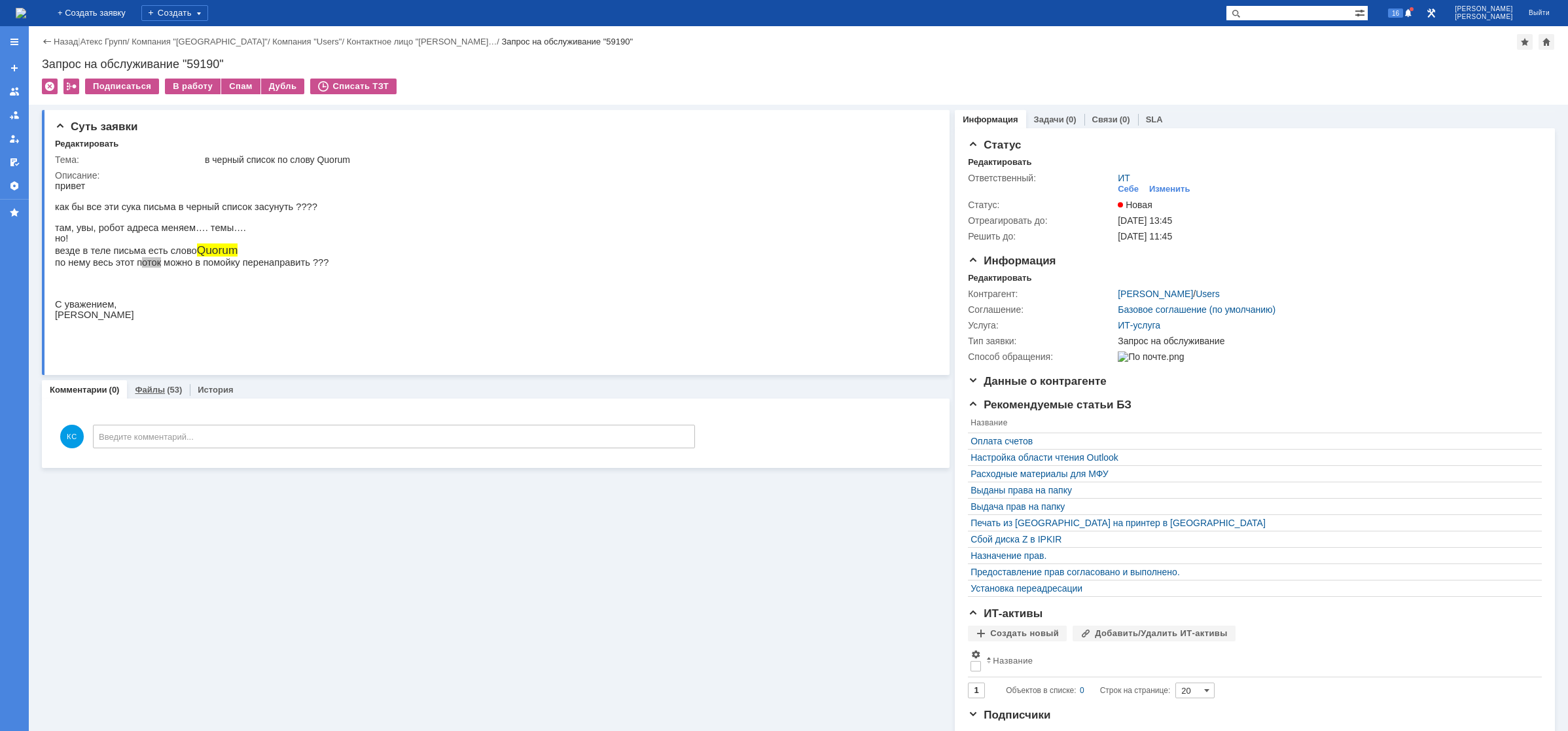
click at [154, 387] on link "Файлы" at bounding box center [150, 390] width 30 height 10
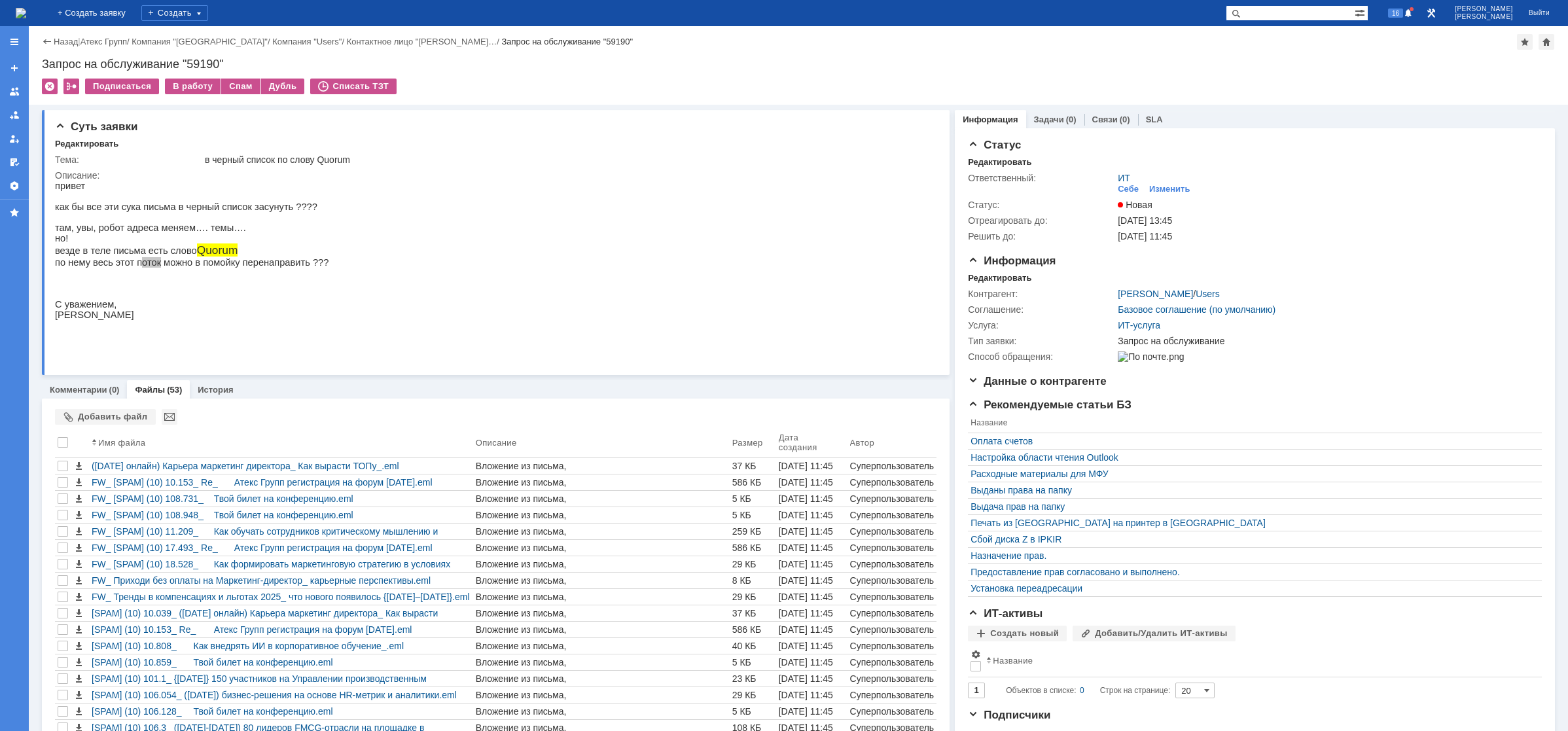
click at [26, 10] on img at bounding box center [21, 13] width 10 height 10
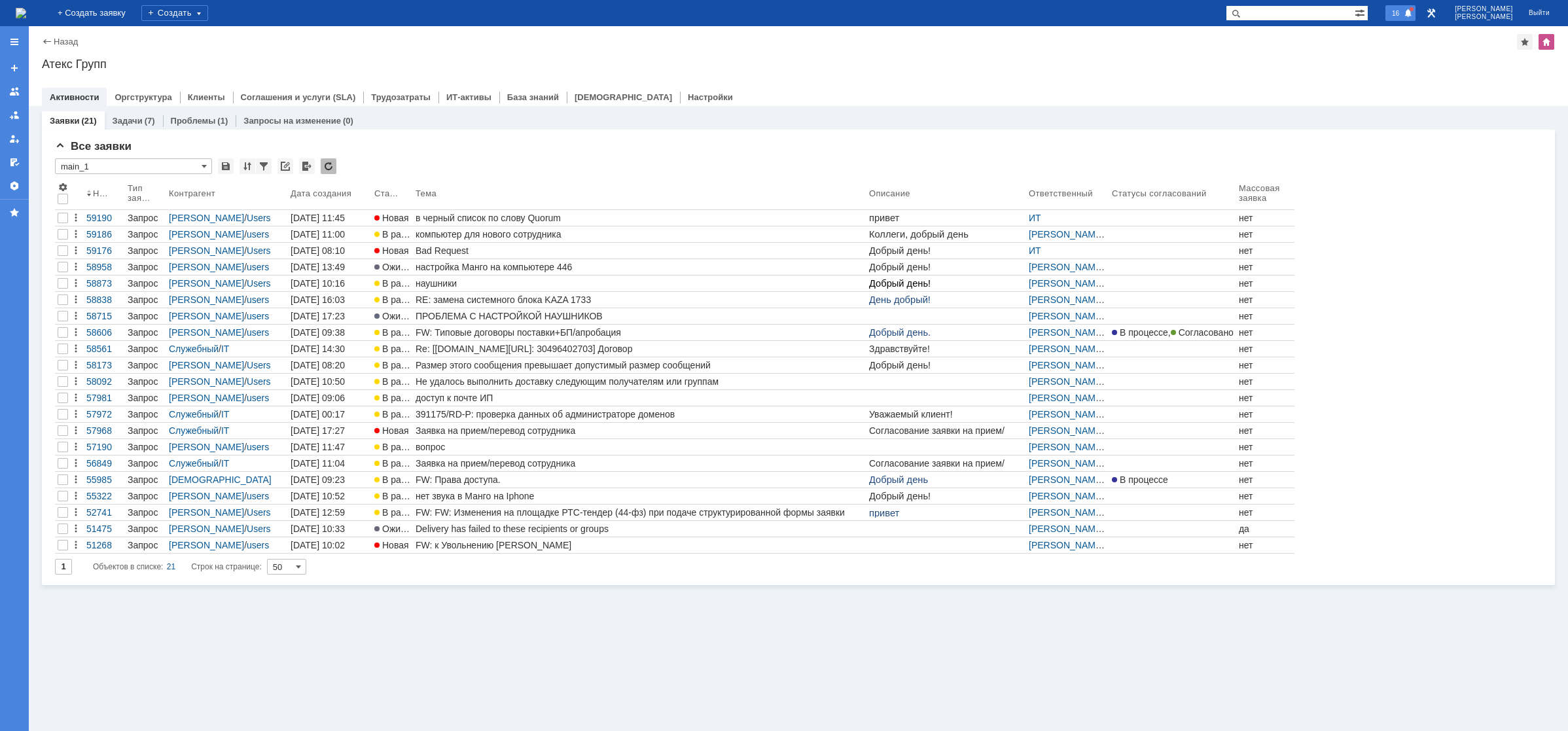
click at [1413, 8] on span at bounding box center [1408, 13] width 9 height 10
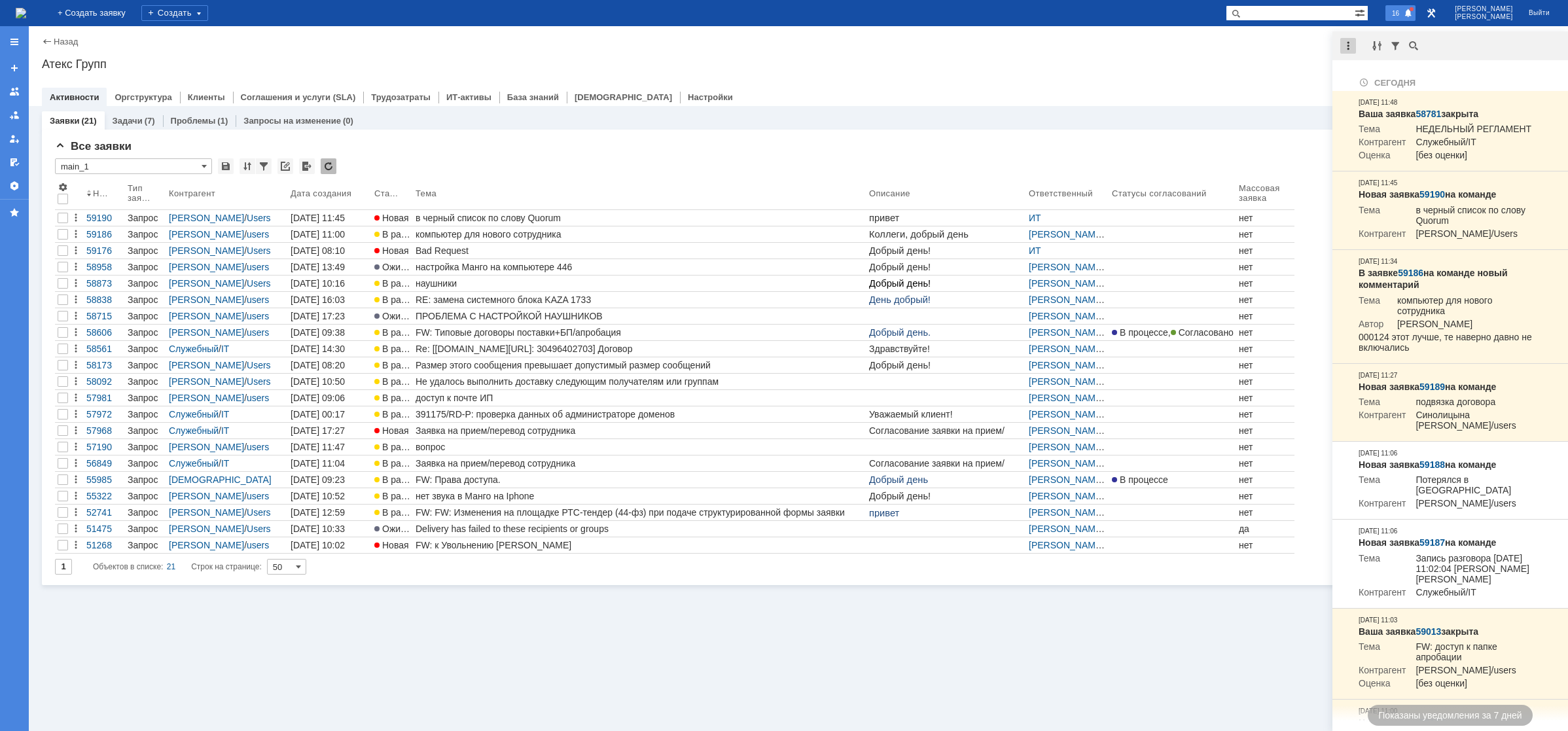
click at [1348, 49] on div at bounding box center [1348, 45] width 16 height 16
click at [1368, 71] on div "Отметить уведомления прочитанными" at bounding box center [1438, 79] width 191 height 19
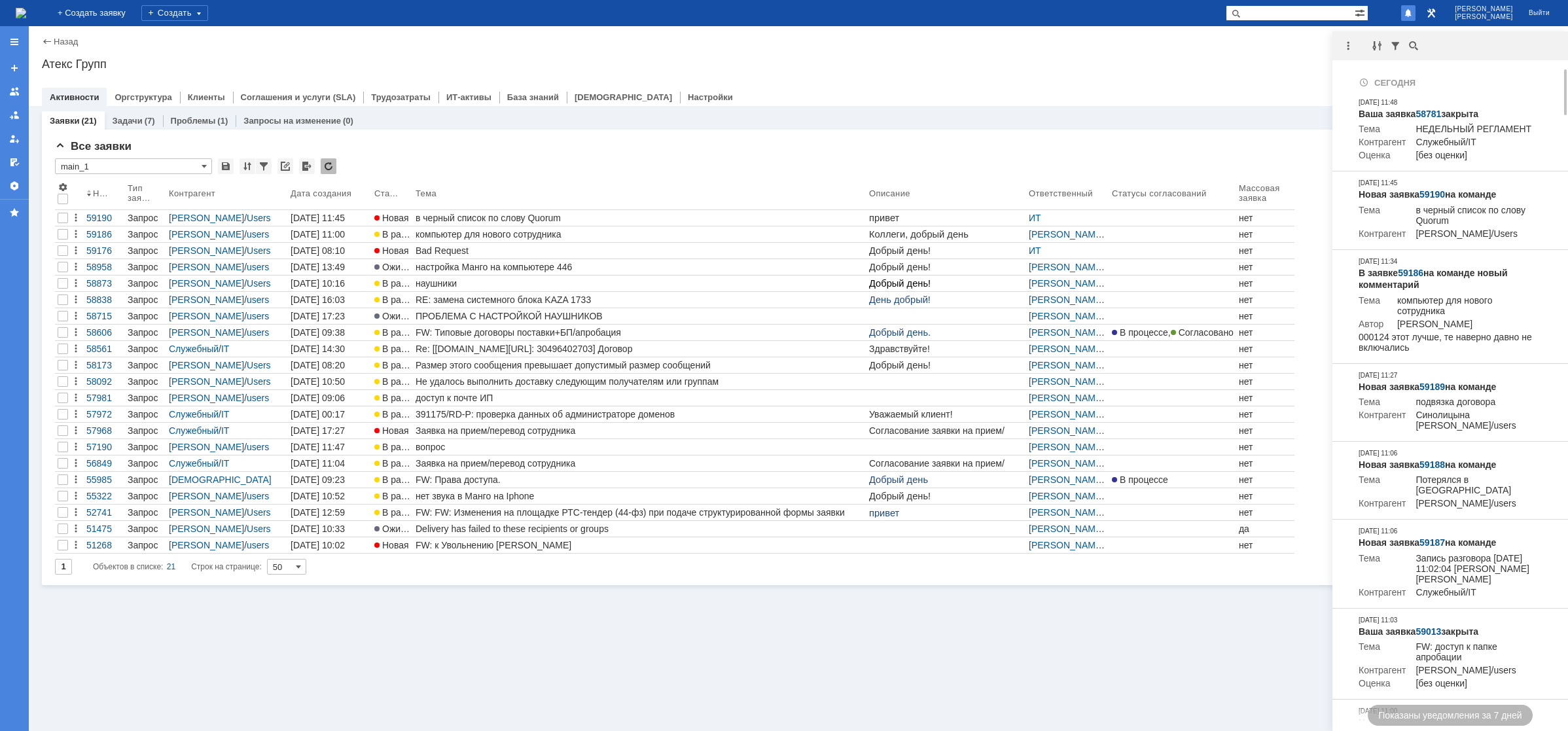
click at [1311, 60] on div "Атекс Групп" at bounding box center [798, 65] width 1513 height 13
